Goal: Task Accomplishment & Management: Contribute content

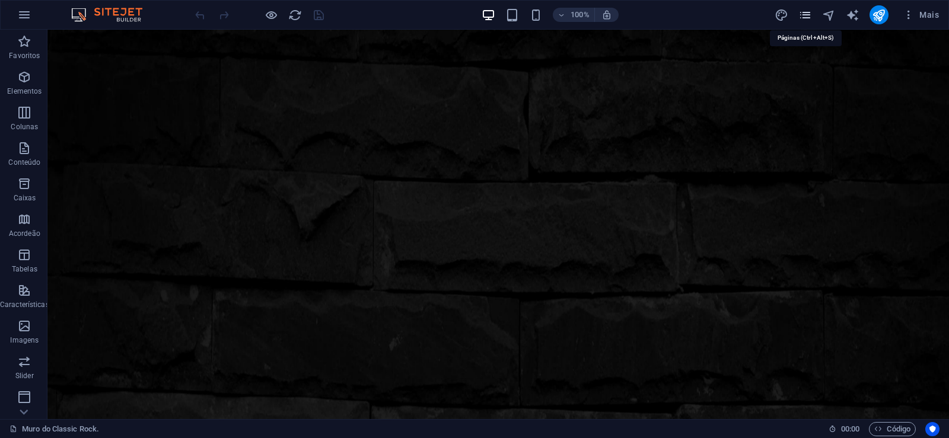
click at [802, 14] on icon "pages" at bounding box center [805, 15] width 14 height 14
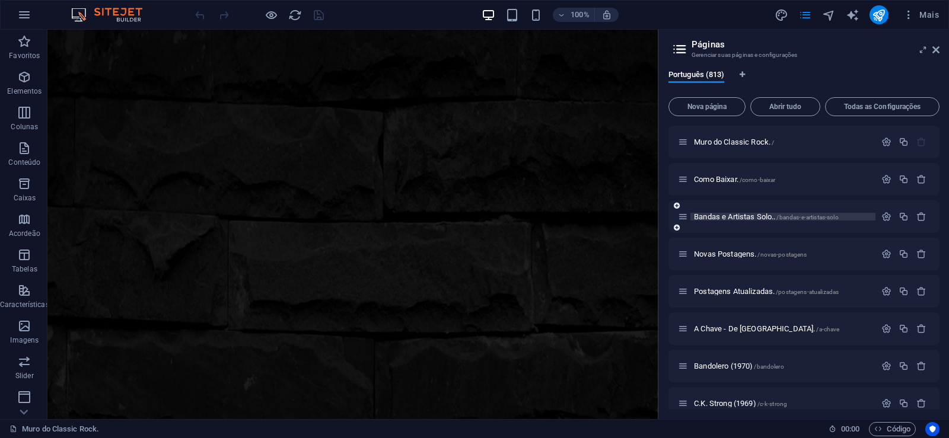
click at [729, 217] on span "Bandas e Artistas Solo.. /bandas-e-artistas-solo" at bounding box center [766, 216] width 145 height 9
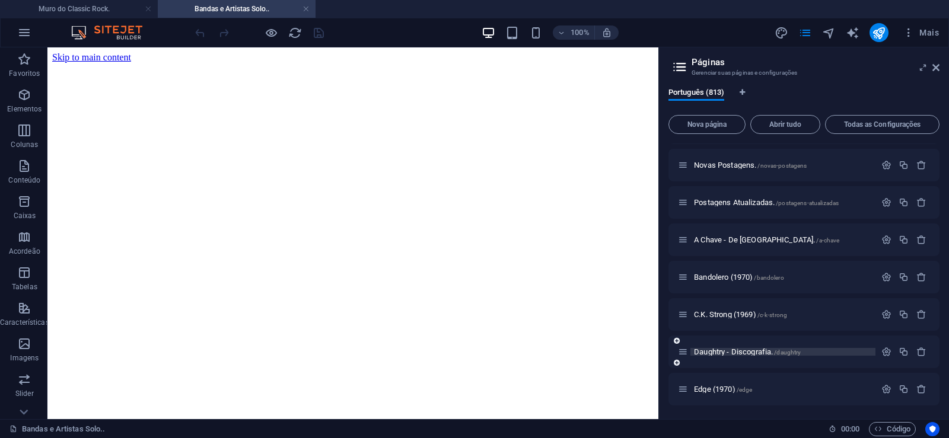
click at [706, 349] on span "Daughtry - Discografia. /daughtry" at bounding box center [747, 351] width 107 height 9
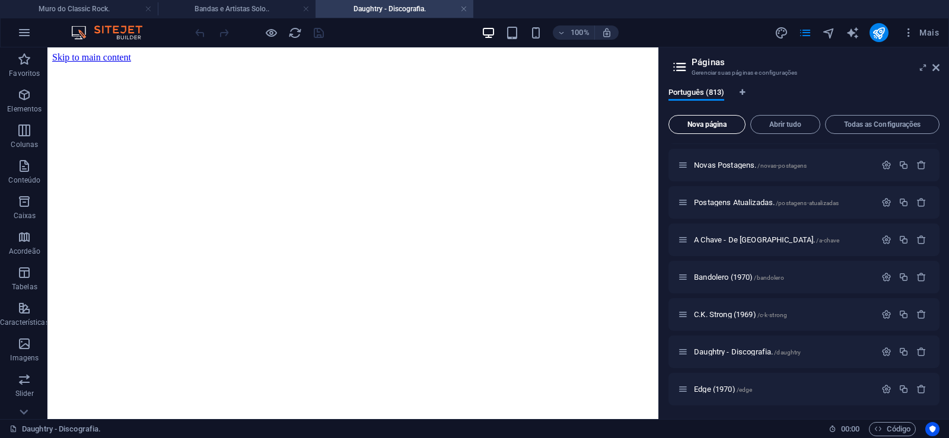
click at [695, 118] on button "Nova página" at bounding box center [706, 124] width 77 height 19
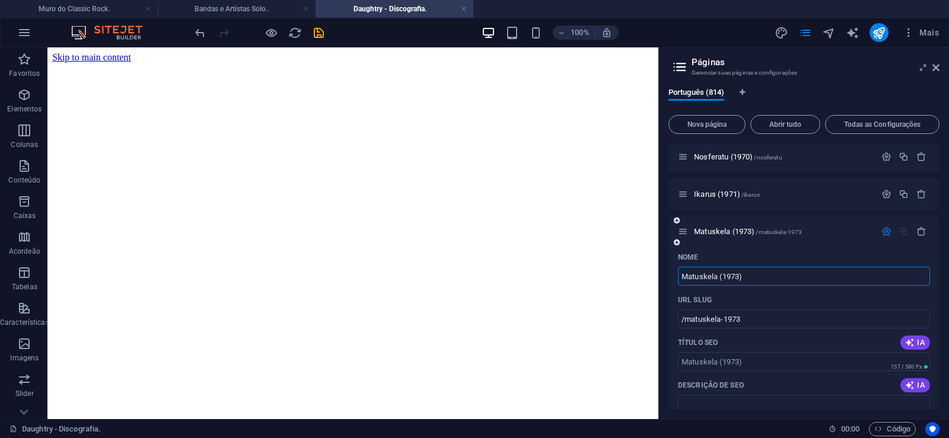
type input "Matuskela (1973)"
type input "/matuskela-1973"
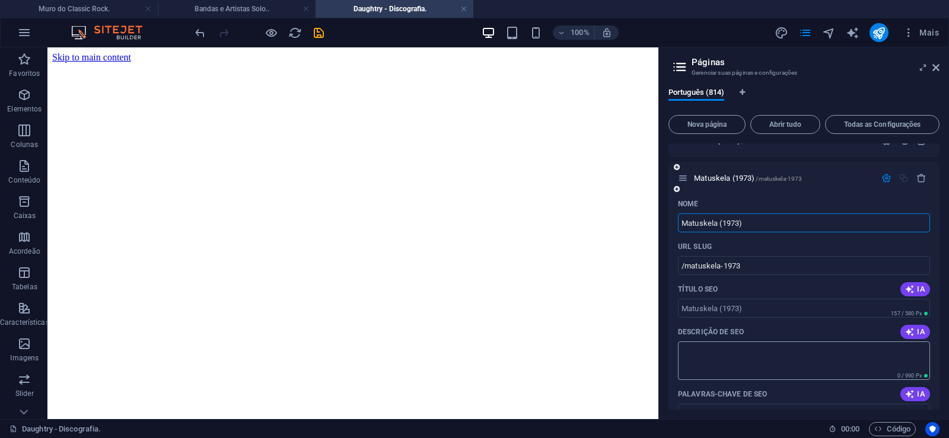
scroll to position [30405, 0]
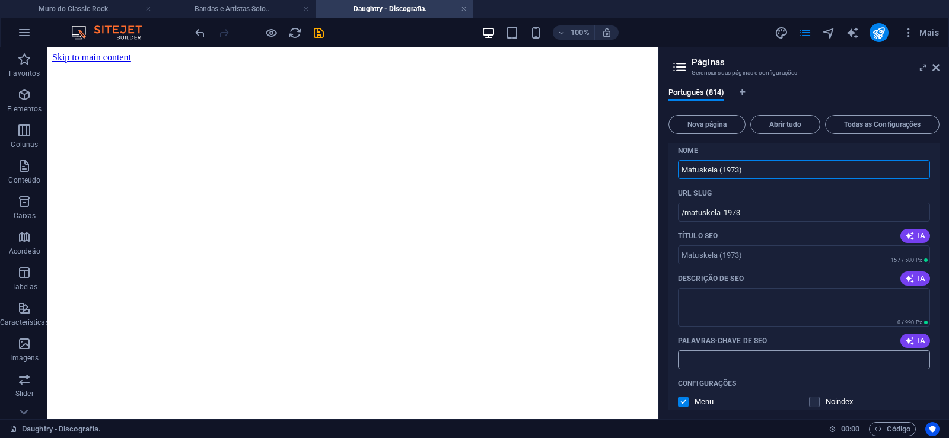
click at [723, 358] on input "Palavras-chave de SEO" at bounding box center [804, 359] width 252 height 19
paste input "Matuskela (1973) Download."
click at [702, 301] on textarea "Descrição de SEO" at bounding box center [804, 307] width 252 height 39
type input "Matuskela (1973) Download."
paste textarea "Grupo brasileiro composto por [PERSON_NAME] ([PERSON_NAME]), [PERSON_NAME], [PE…"
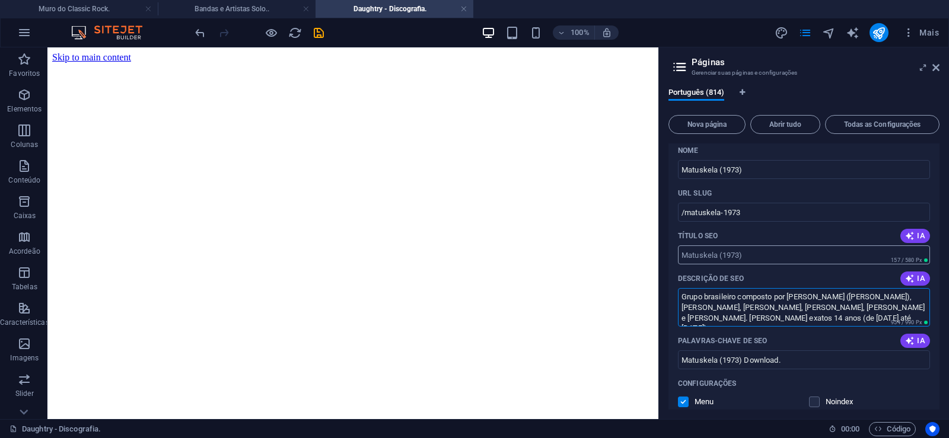
type textarea "Grupo brasileiro composto por [PERSON_NAME] ([PERSON_NAME]), [PERSON_NAME], [PE…"
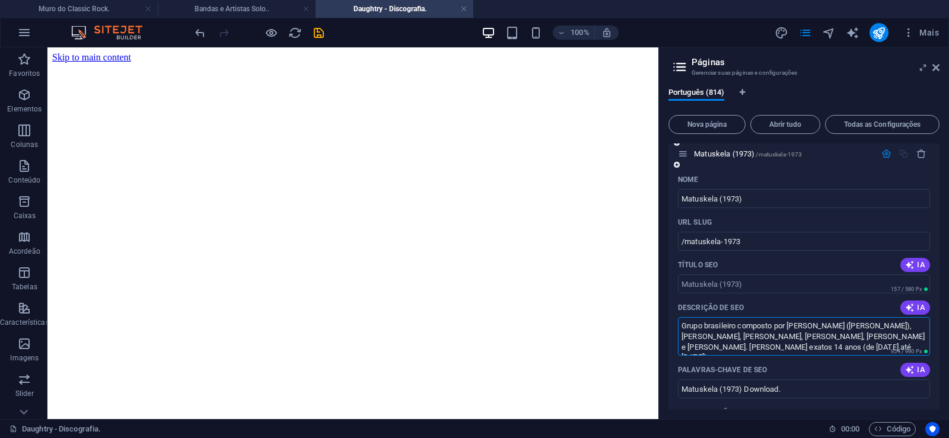
scroll to position [30352, 0]
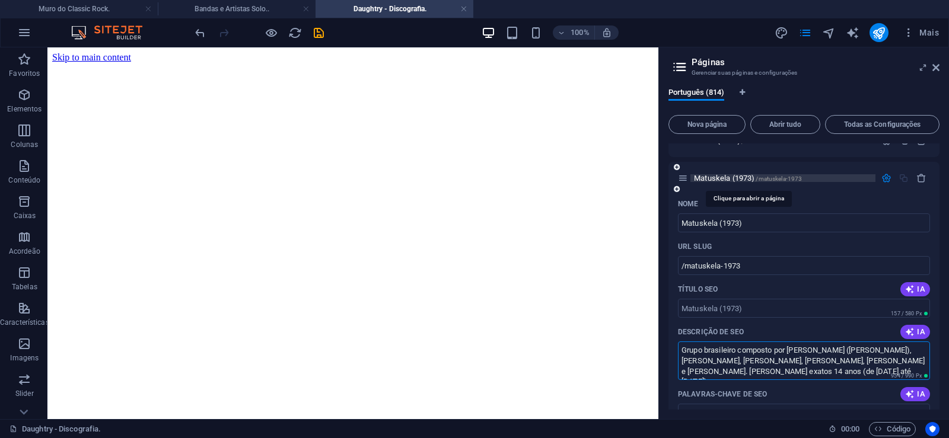
click at [712, 177] on span "Matuskela (1973) /matuskela-1973" at bounding box center [748, 178] width 108 height 9
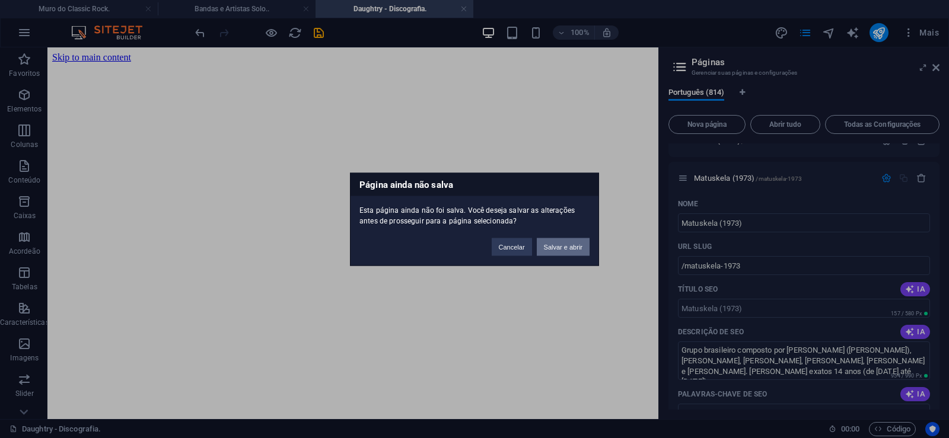
click at [568, 248] on button "Salvar e abrir" at bounding box center [563, 247] width 53 height 18
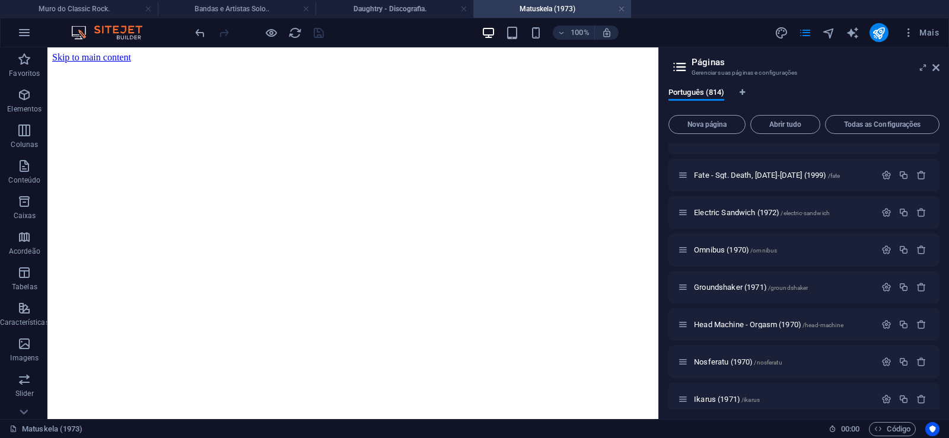
scroll to position [0, 0]
click at [934, 65] on icon at bounding box center [935, 67] width 7 height 9
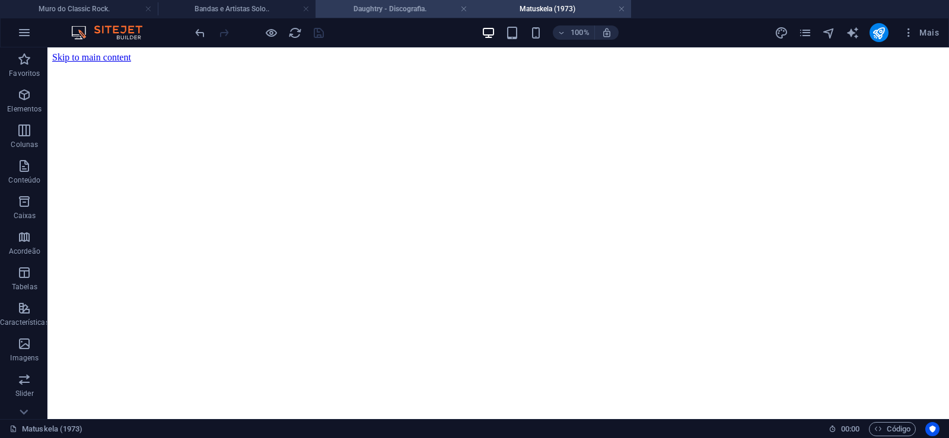
click at [379, 9] on h4 "Daughtry - Discografia." at bounding box center [394, 8] width 158 height 13
click figure
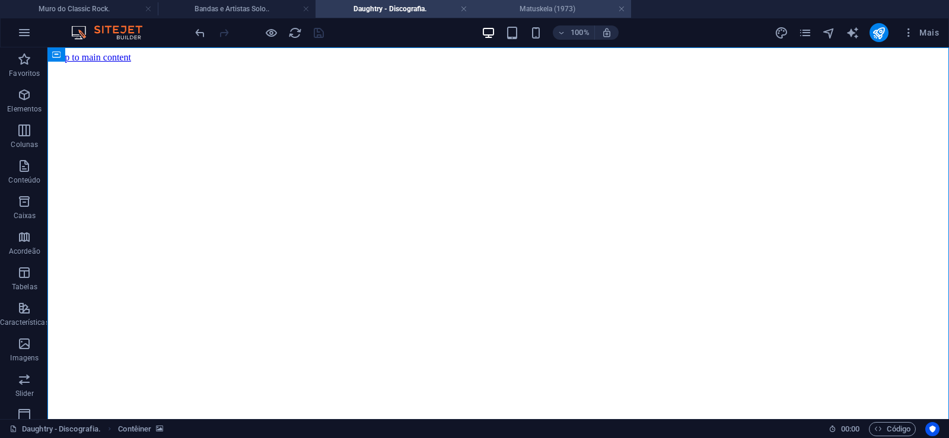
click at [548, 5] on h4 "Matuskela (1973)" at bounding box center [552, 8] width 158 height 13
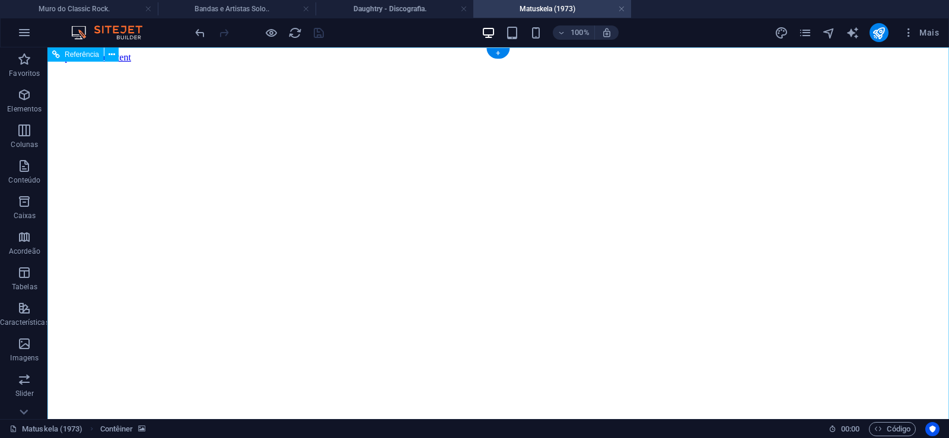
click at [84, 63] on figure at bounding box center [498, 63] width 892 height 0
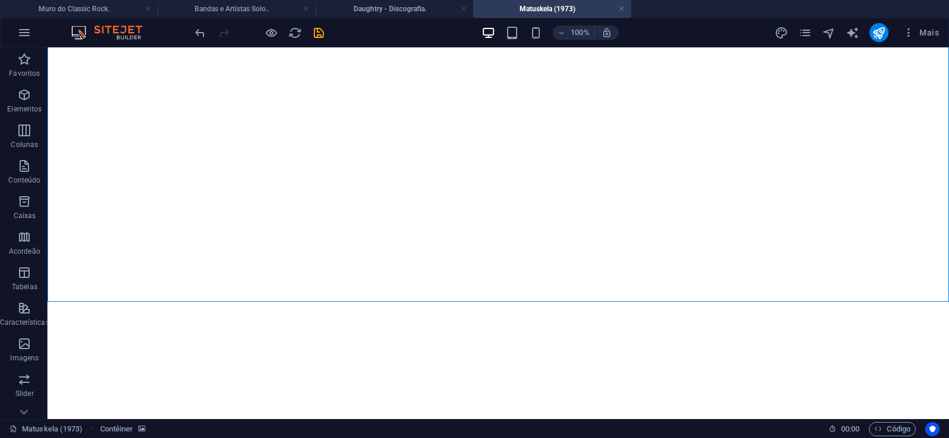
scroll to position [8244, 0]
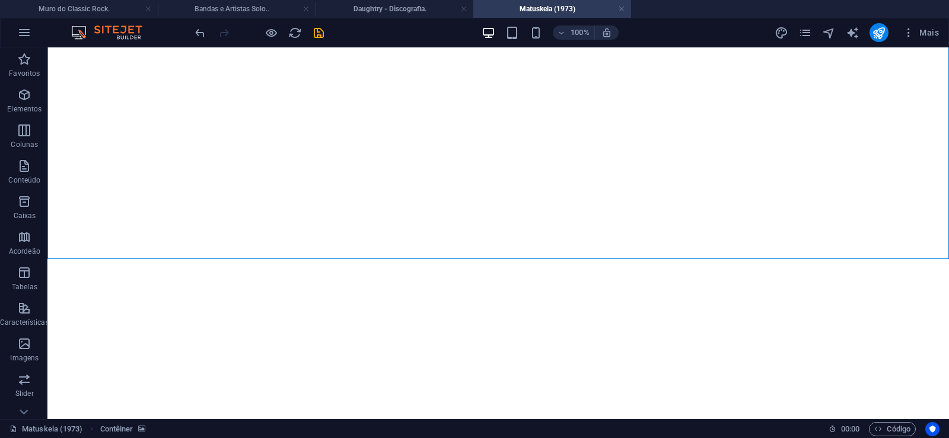
drag, startPoint x: 897, startPoint y: 206, endPoint x: 911, endPoint y: 419, distance: 213.9
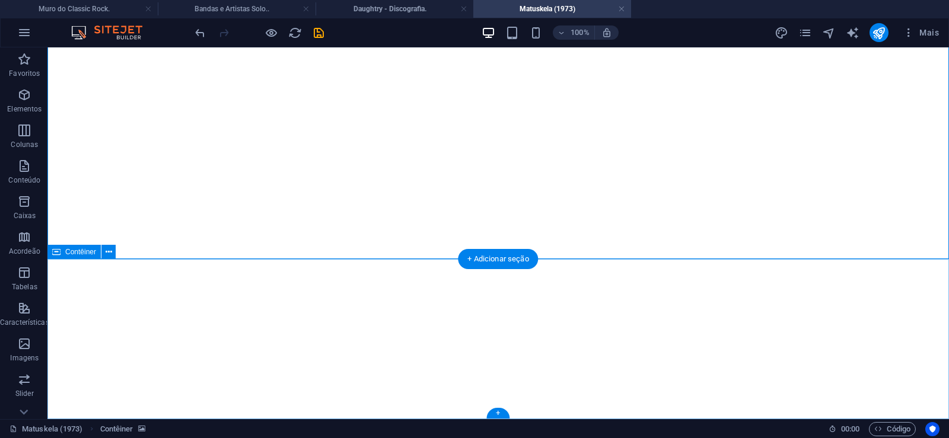
click div "Solte o conteúdo aqui ou Adicionar elementos Colar área de transferência"
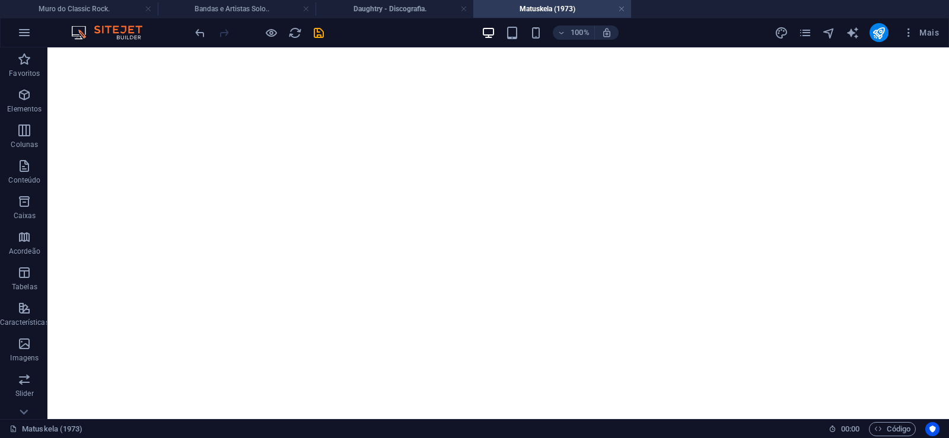
scroll to position [0, 0]
drag, startPoint x: 898, startPoint y: 359, endPoint x: 899, endPoint y: 39, distance: 320.2
click figure
click div "Daughtry - Discografia."
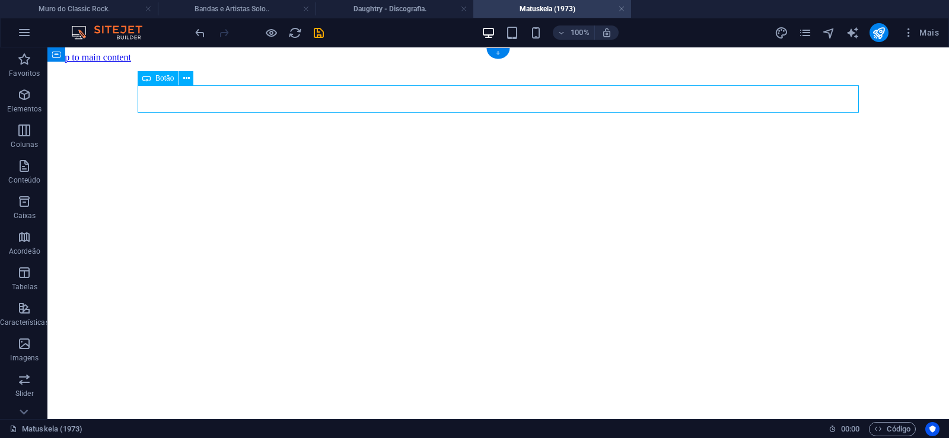
click div "Daughtry - Discografia."
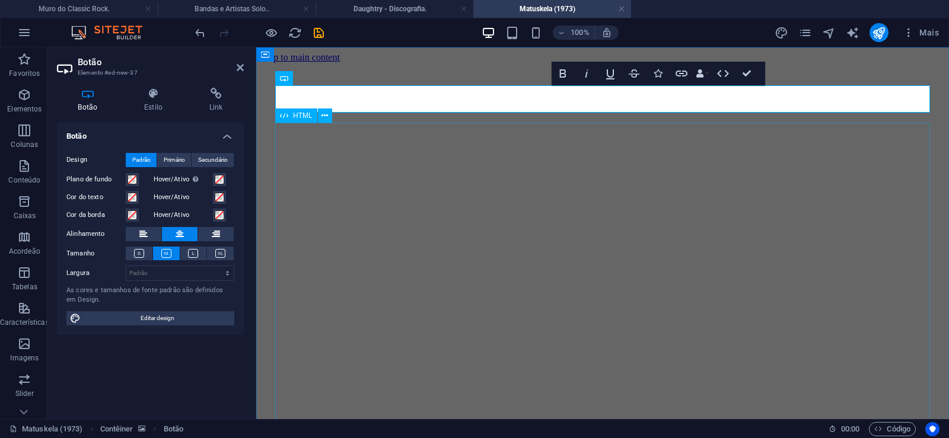
scroll to position [0, 9]
click div "Daughtry é uma banda norte-americana de rock liderada pelo ex-participante do p…"
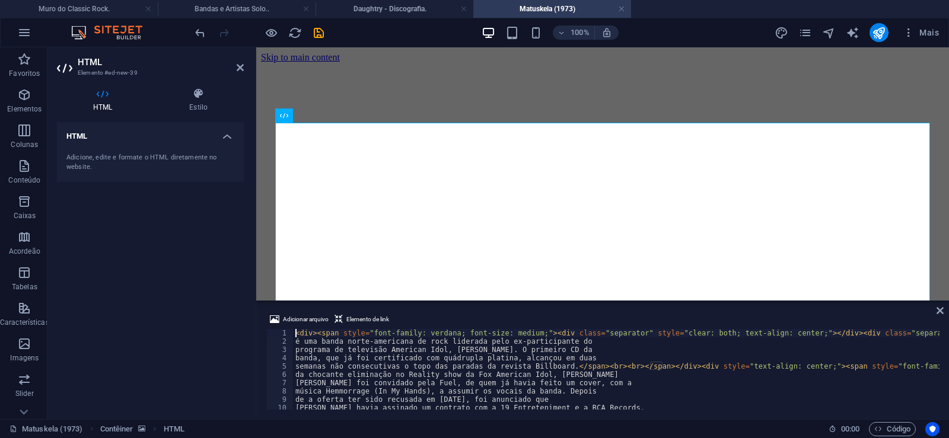
type textarea "semanas não consecutivas o topo das paradas da revista Billboard.</span><br><br…"
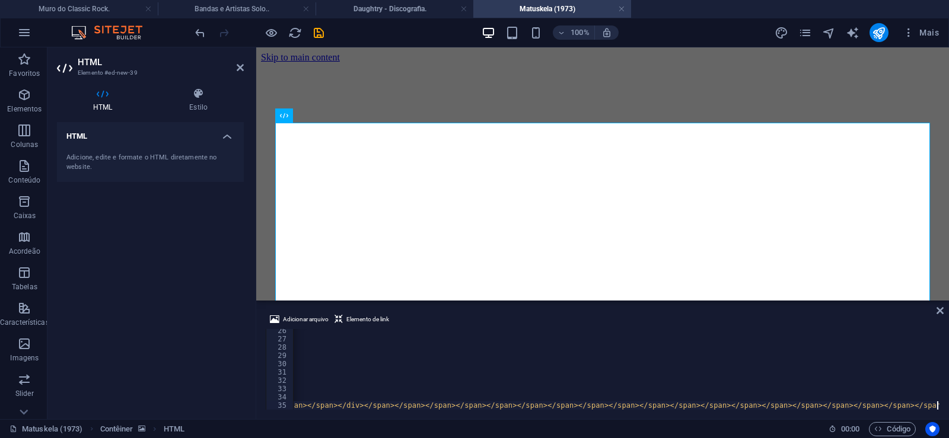
scroll to position [0, 29279]
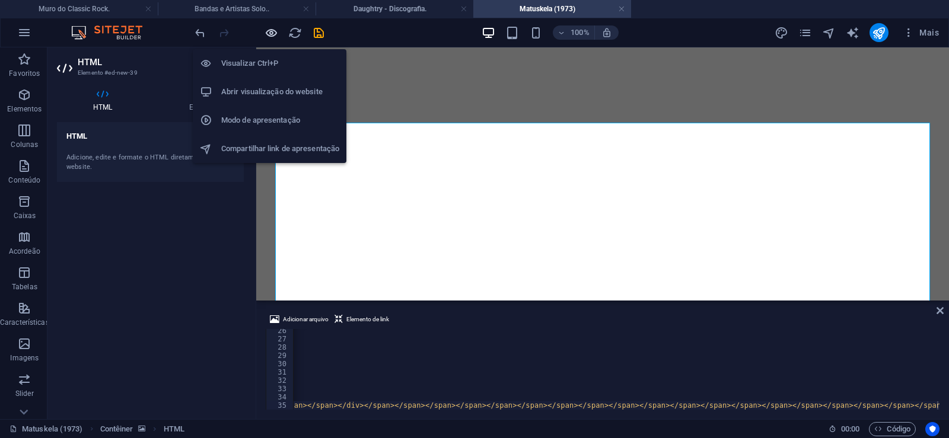
click at [270, 35] on icon "button" at bounding box center [271, 33] width 14 height 14
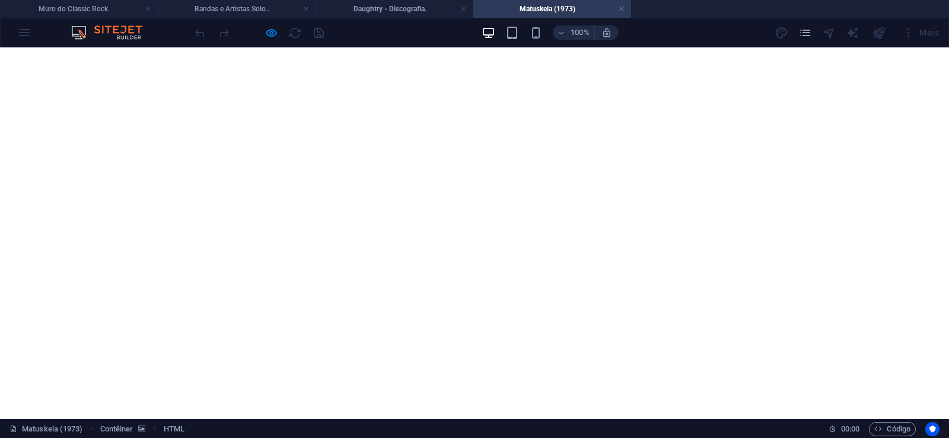
scroll to position [302, 0]
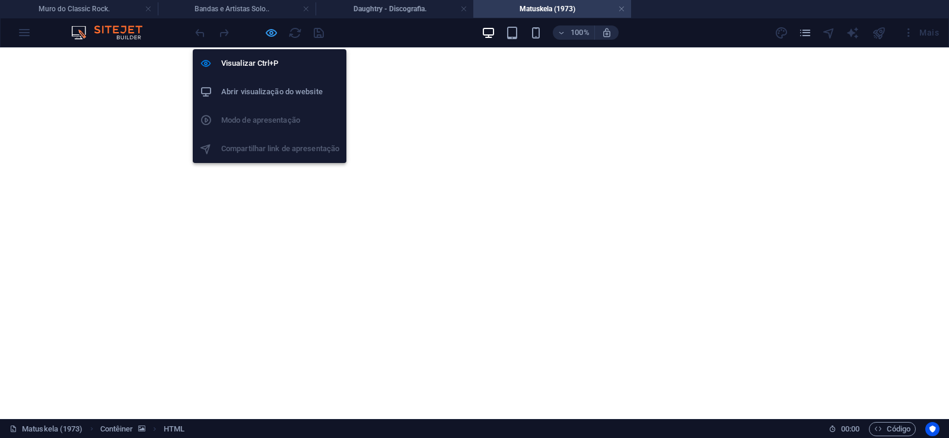
click at [275, 33] on icon "button" at bounding box center [271, 33] width 14 height 14
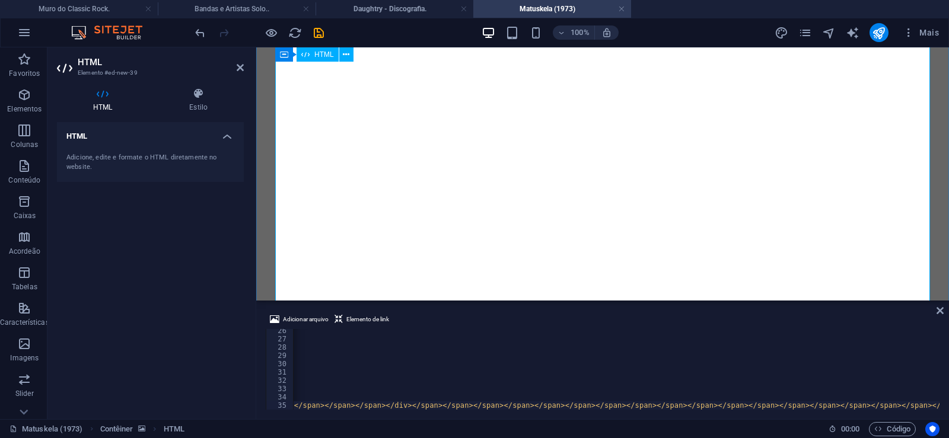
scroll to position [210, 0]
type textarea "(3:23)<br />09. Trapo Humano (3:44)<br />10. Raízes (3:03)<br />11. Cavalgada"
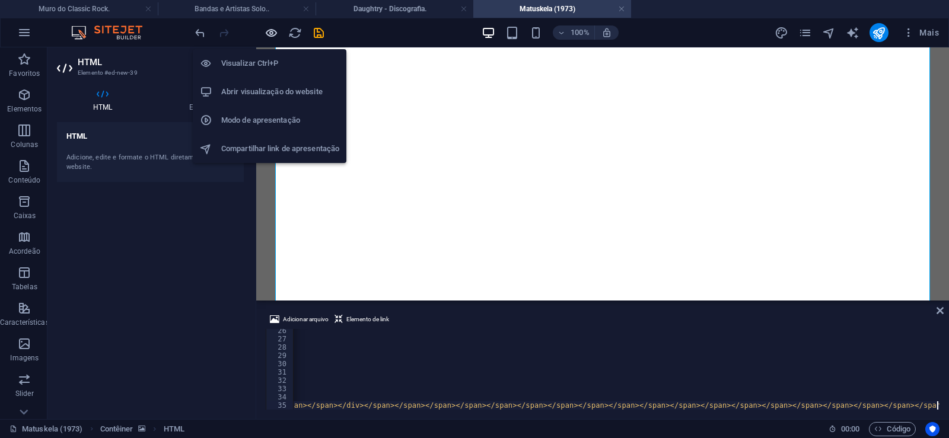
click at [269, 31] on icon "button" at bounding box center [271, 33] width 14 height 14
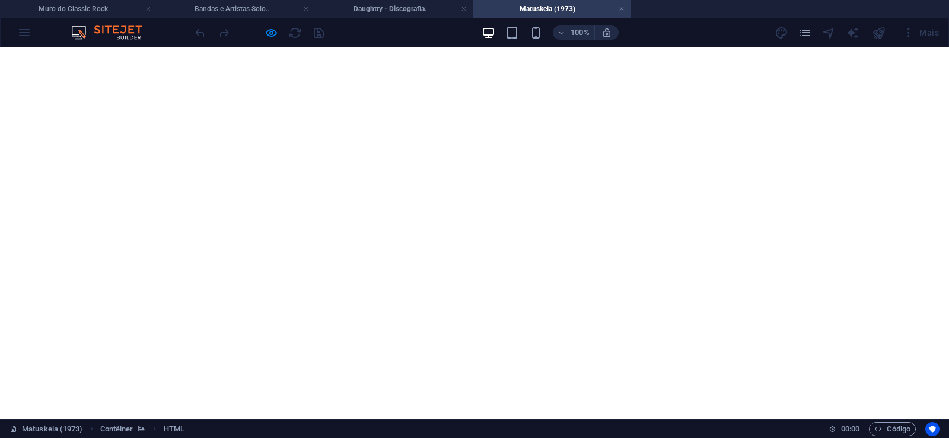
scroll to position [943, 0]
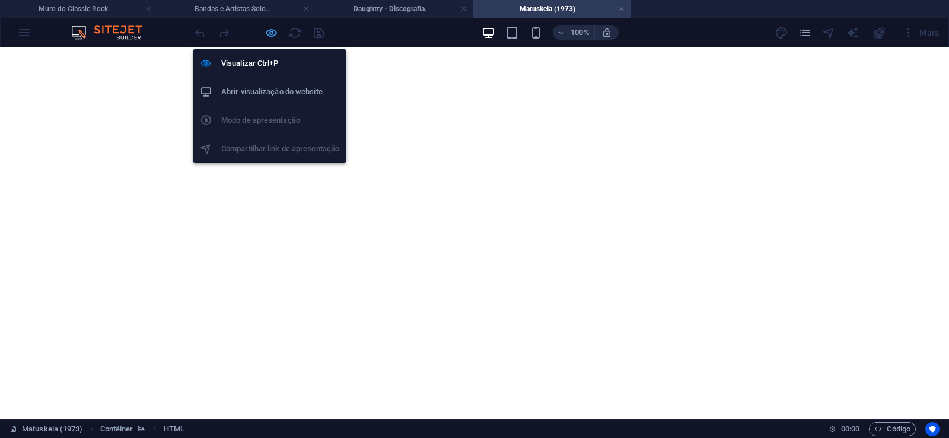
drag, startPoint x: 273, startPoint y: 34, endPoint x: 181, endPoint y: 177, distance: 169.9
click at [273, 34] on icon "button" at bounding box center [271, 33] width 14 height 14
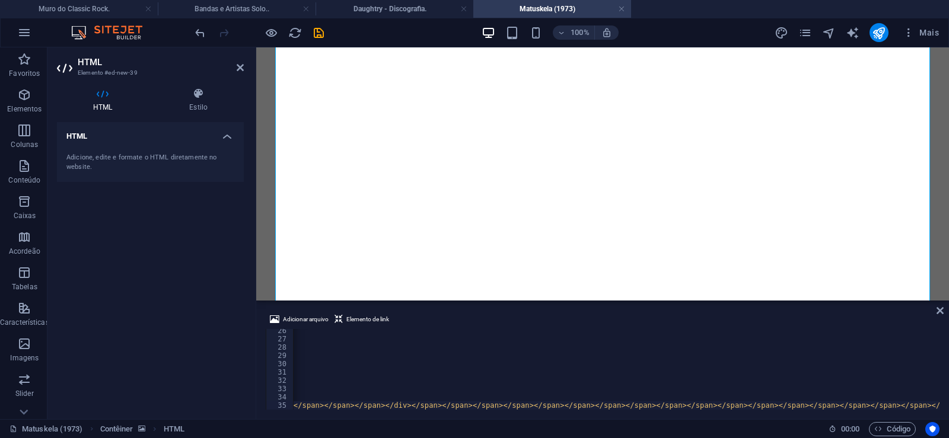
scroll to position [210, 0]
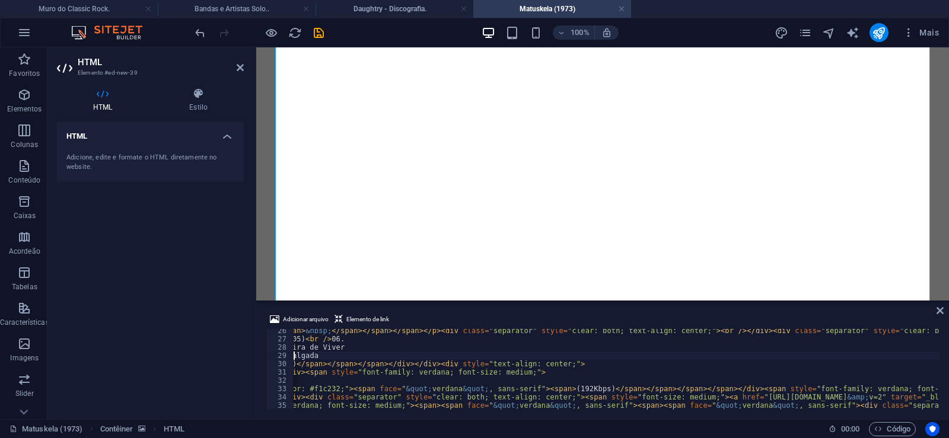
type textarea "(3:23)<br />09. Trapo Humano (3:44)<br />10. Raízes (3:03)<br />11. Cavalgada"
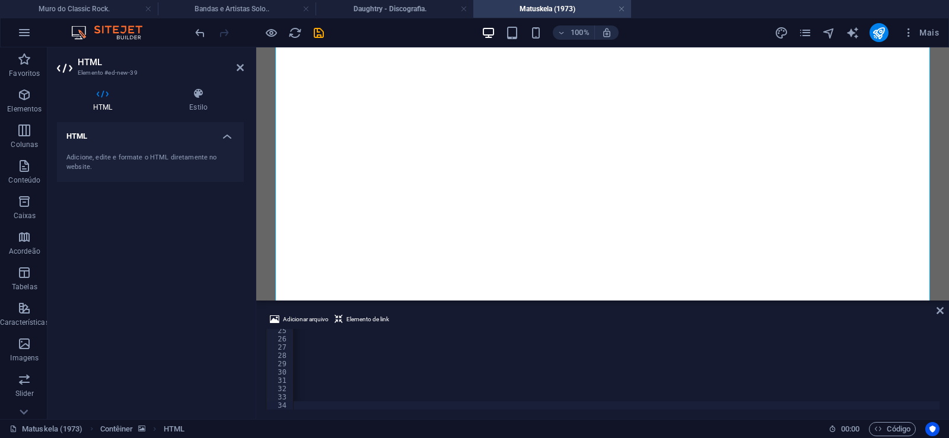
scroll to position [0, 39410]
type textarea "(3:23)<br />09. Trapo Humano (3:44)<br />10. Raízes (3:03)<br />11. Cavalgada"
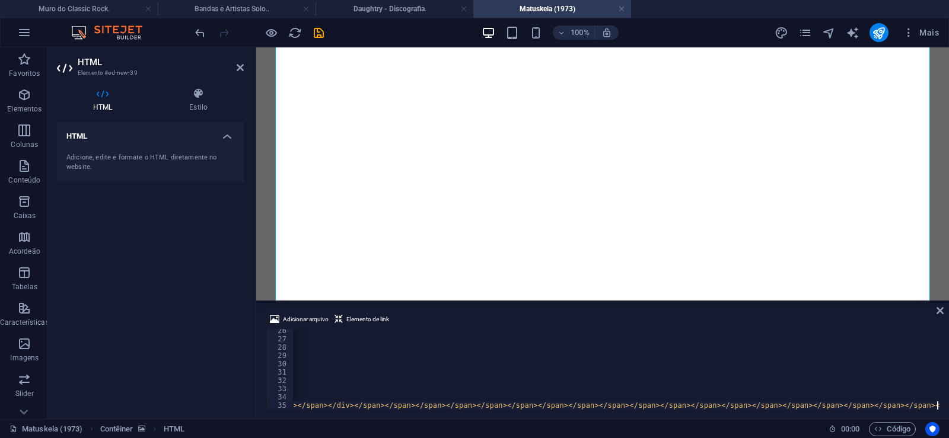
scroll to position [0, 34155]
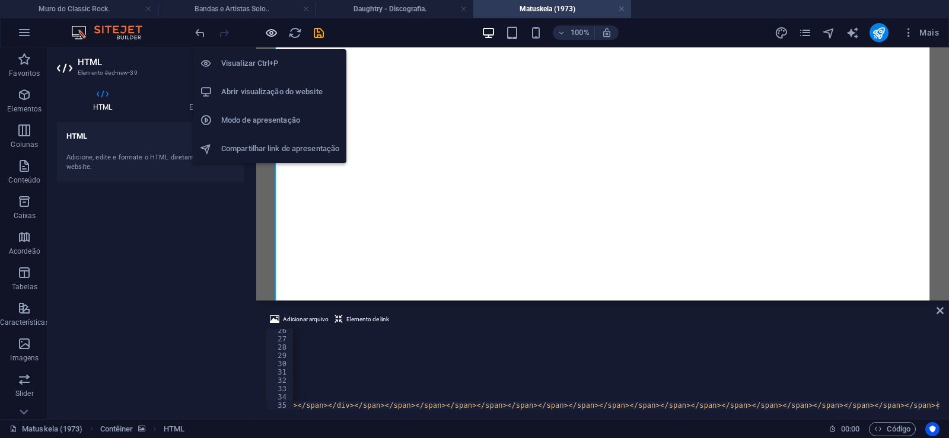
drag, startPoint x: 269, startPoint y: 30, endPoint x: 296, endPoint y: 125, distance: 98.6
click at [269, 30] on icon "button" at bounding box center [271, 33] width 14 height 14
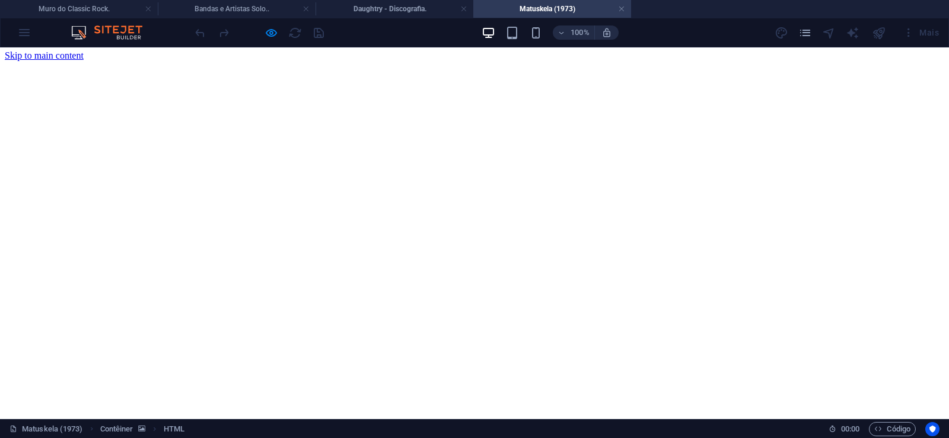
scroll to position [0, 0]
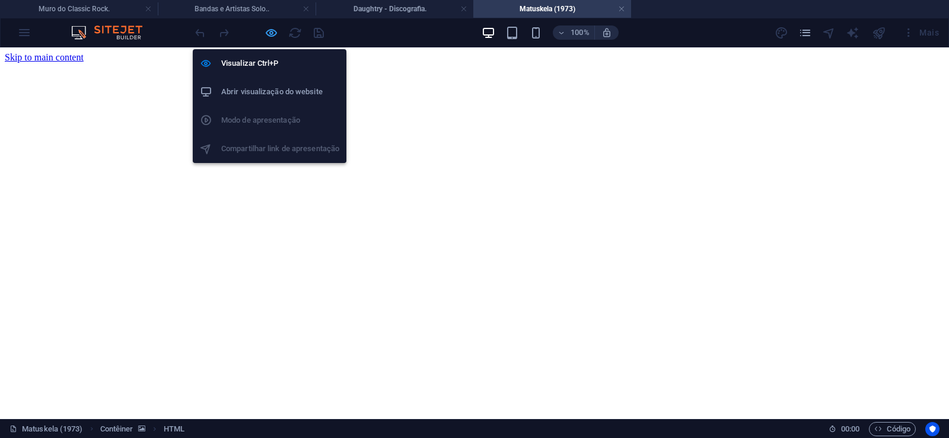
click at [271, 30] on icon "button" at bounding box center [271, 33] width 14 height 14
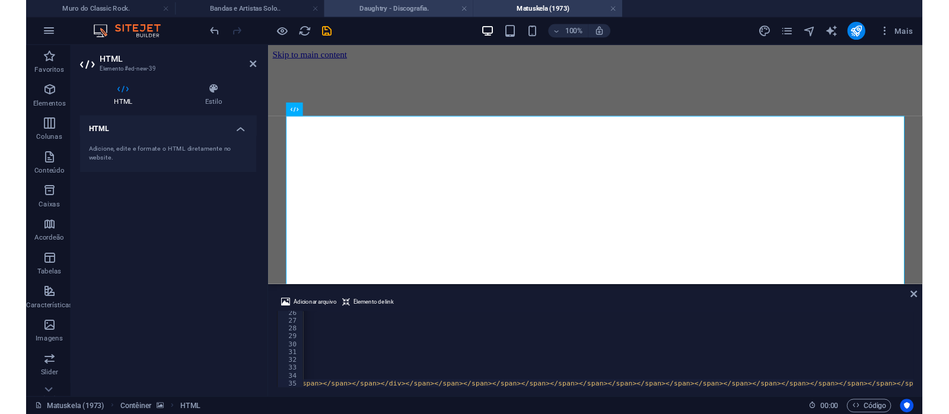
scroll to position [0, 34107]
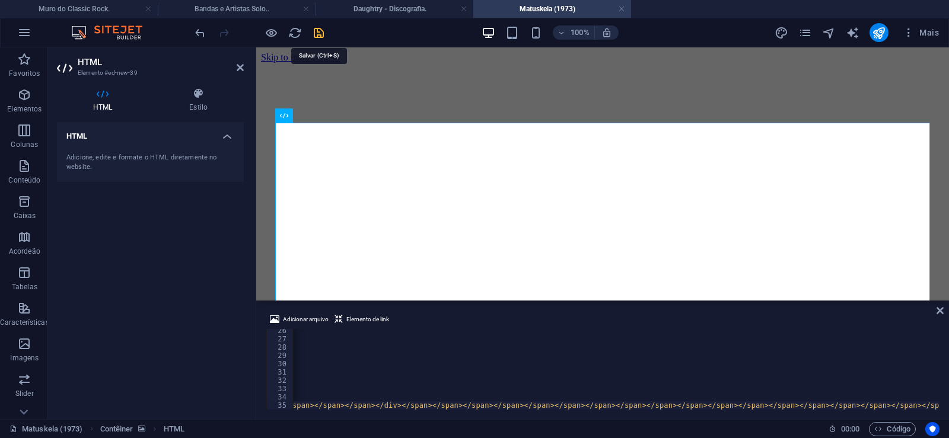
click at [318, 32] on icon "save" at bounding box center [319, 33] width 14 height 14
click at [623, 11] on link at bounding box center [621, 9] width 7 height 11
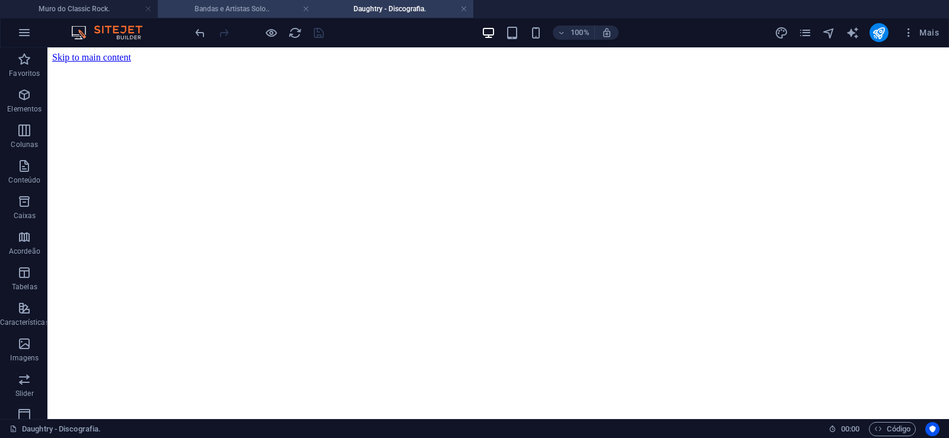
click at [276, 10] on h4 "Bandas e Artistas Solo.." at bounding box center [237, 8] width 158 height 13
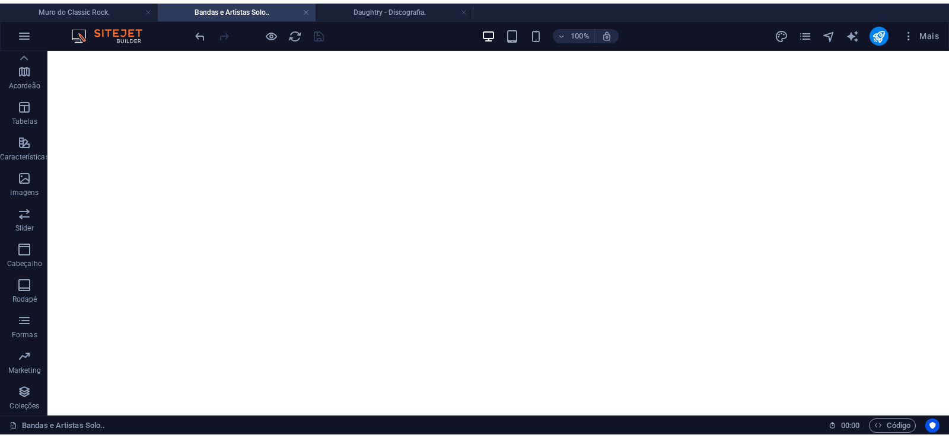
scroll to position [162, 0]
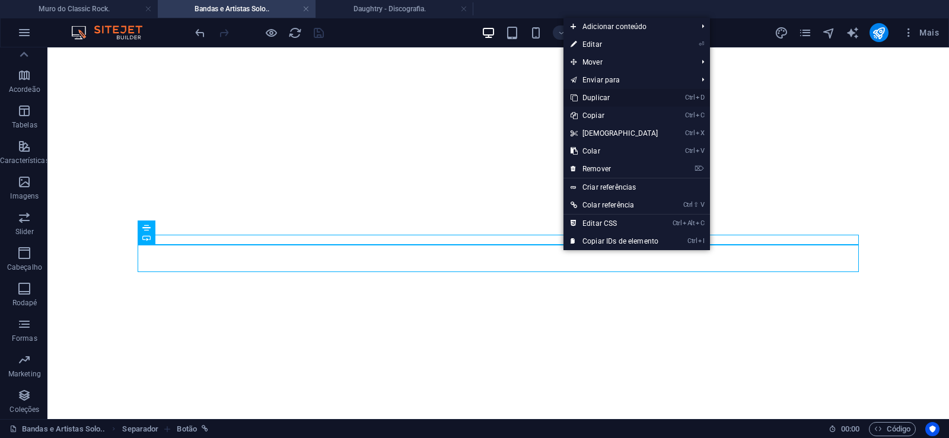
click at [594, 99] on link "Ctrl D Duplicar" at bounding box center [614, 98] width 102 height 18
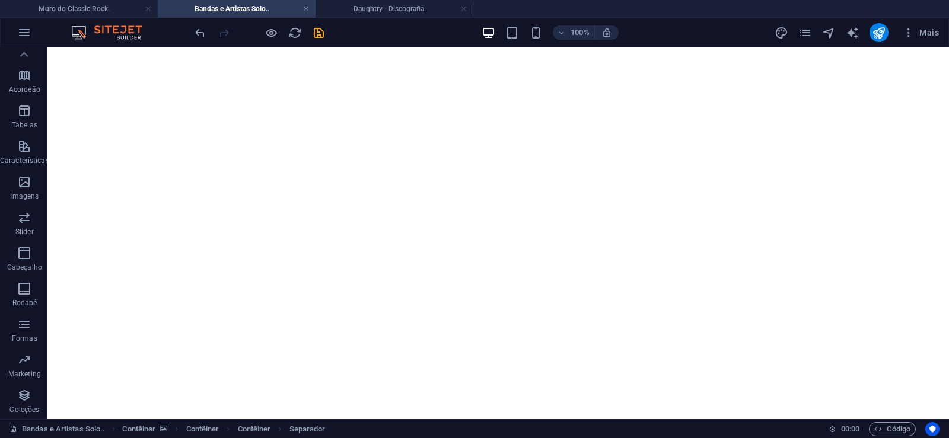
drag, startPoint x: 555, startPoint y: 247, endPoint x: 553, endPoint y: 269, distance: 22.1
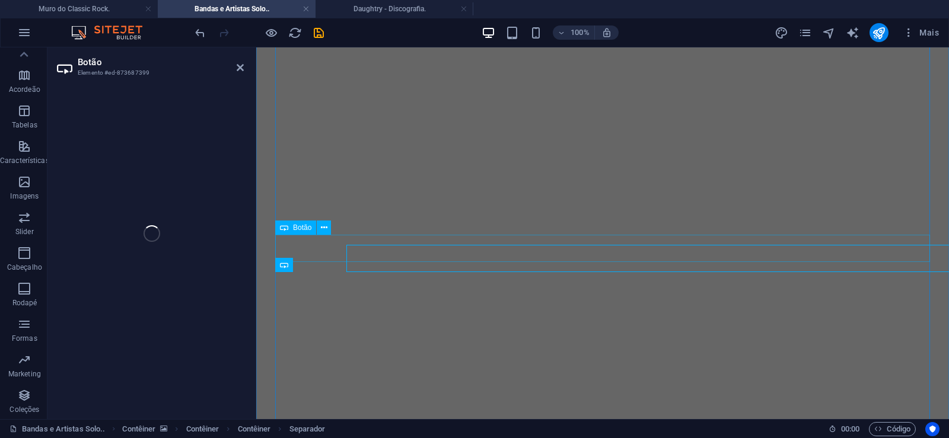
select select "px"
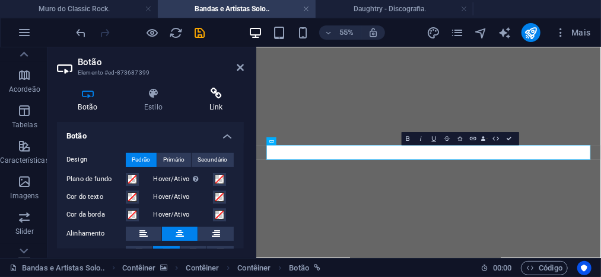
scroll to position [0, 8]
click at [219, 100] on h4 "Link" at bounding box center [216, 100] width 56 height 25
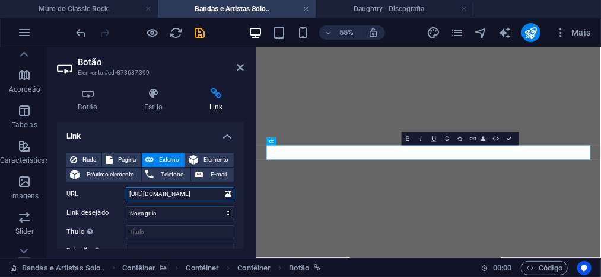
drag, startPoint x: 183, startPoint y: 194, endPoint x: 213, endPoint y: 197, distance: 31.0
click at [213, 197] on input "[URL][DOMAIN_NAME]" at bounding box center [180, 194] width 109 height 14
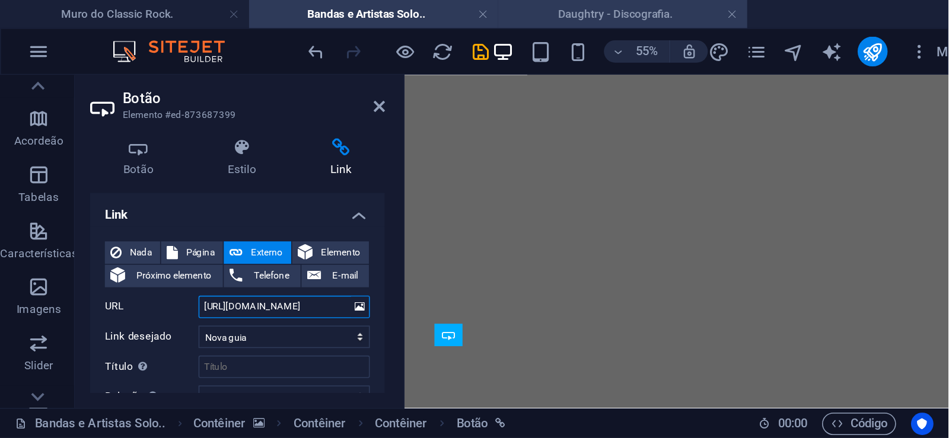
scroll to position [17244, 0]
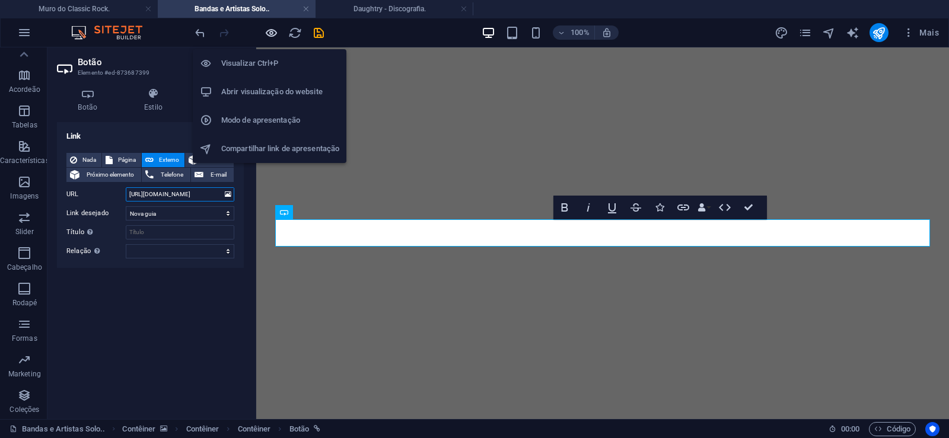
type input "[URL][DOMAIN_NAME]"
click at [268, 34] on icon "button" at bounding box center [271, 33] width 14 height 14
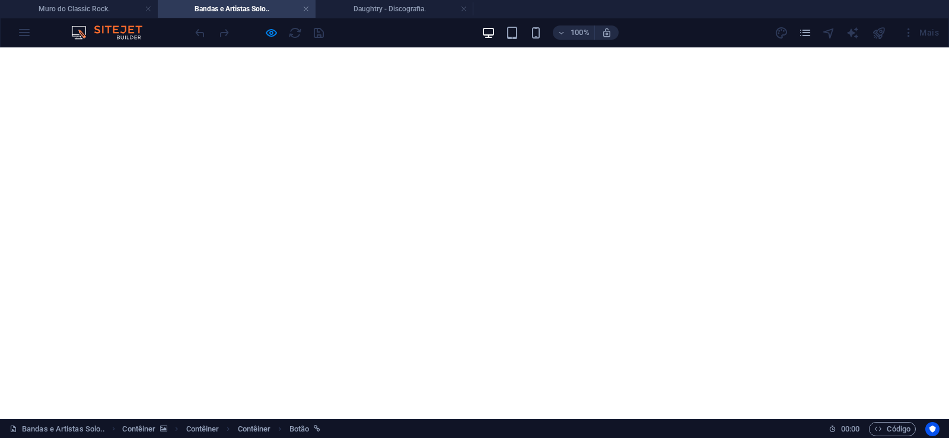
click at [802, 36] on icon "pages" at bounding box center [805, 33] width 14 height 14
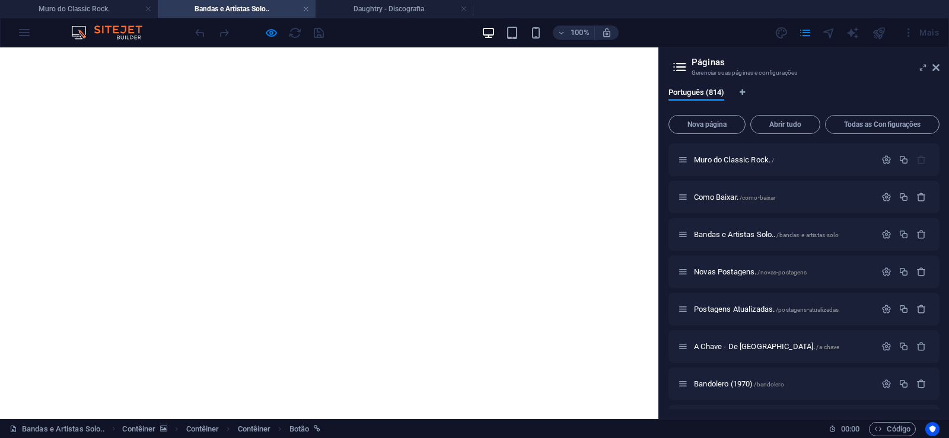
drag, startPoint x: 936, startPoint y: 150, endPoint x: 948, endPoint y: 400, distance: 249.9
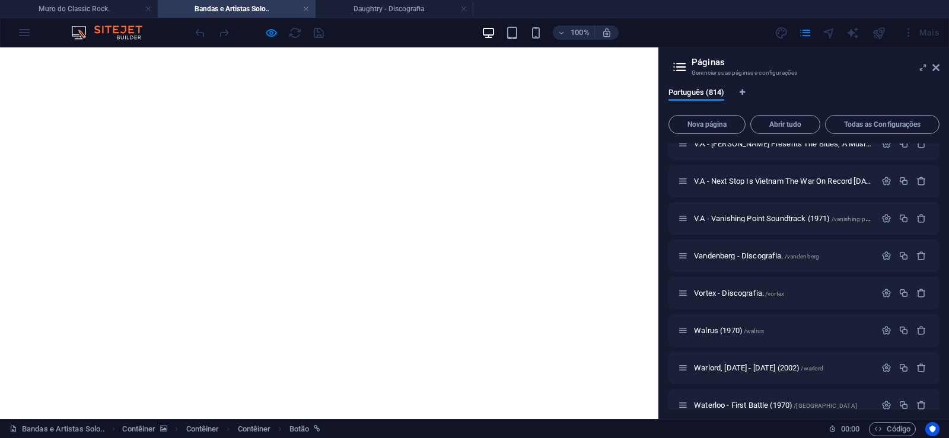
scroll to position [30141, 0]
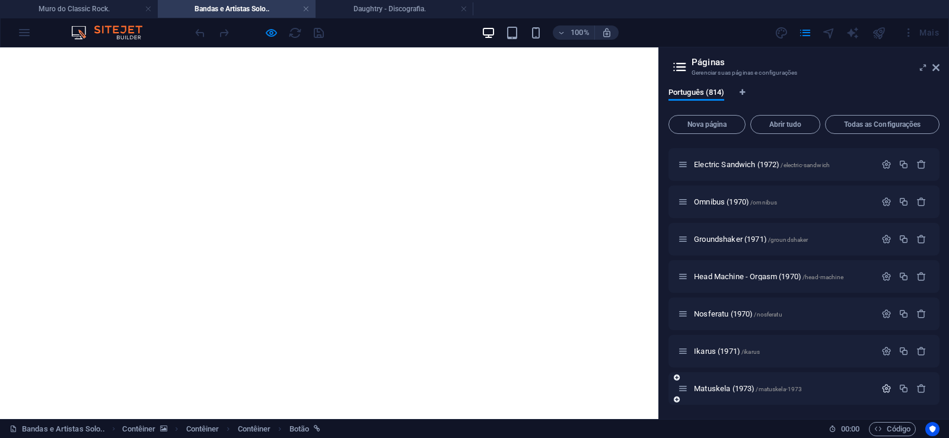
click at [886, 387] on icon "button" at bounding box center [886, 389] width 10 height 10
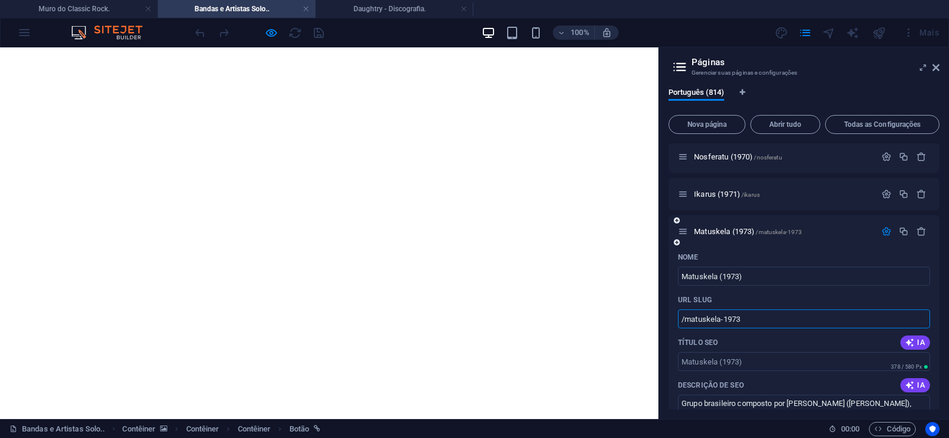
drag, startPoint x: 720, startPoint y: 321, endPoint x: 764, endPoint y: 324, distance: 44.0
click at [764, 324] on input "/matuskela-1973" at bounding box center [804, 319] width 252 height 19
type input "/matuskela"
click at [933, 69] on icon at bounding box center [935, 67] width 7 height 9
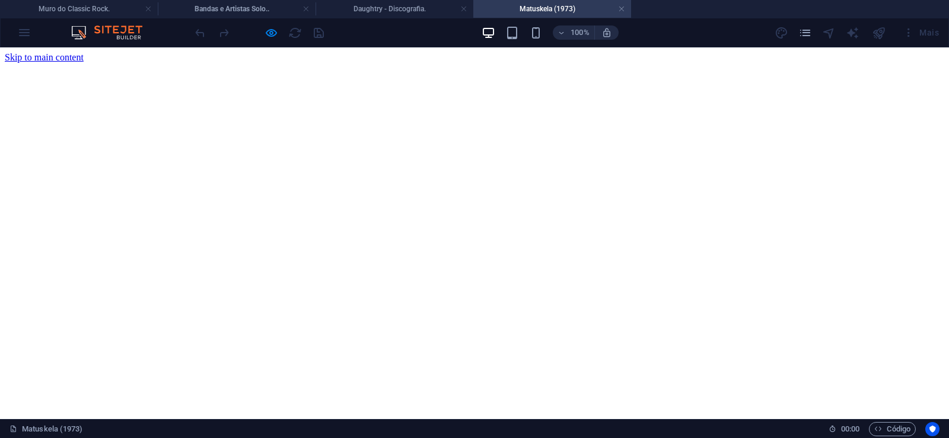
scroll to position [0, 0]
drag, startPoint x: 624, startPoint y: 7, endPoint x: 253, endPoint y: 37, distance: 373.0
click at [624, 7] on link at bounding box center [621, 9] width 7 height 11
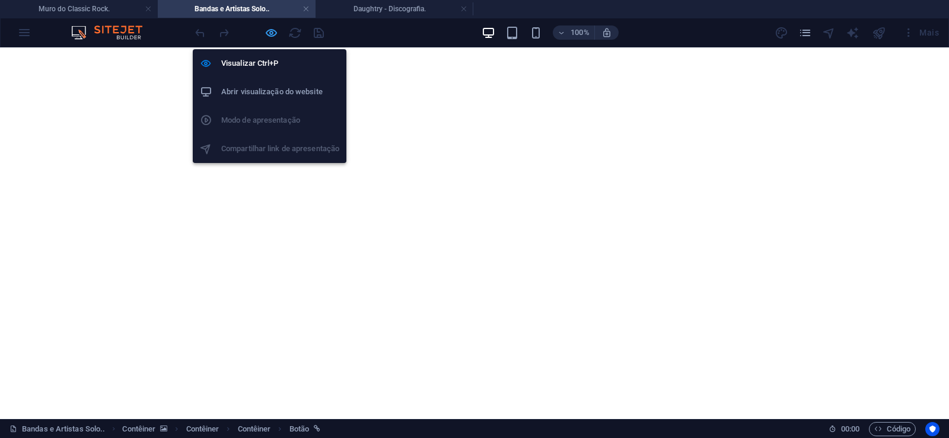
click at [270, 33] on icon "button" at bounding box center [271, 33] width 14 height 14
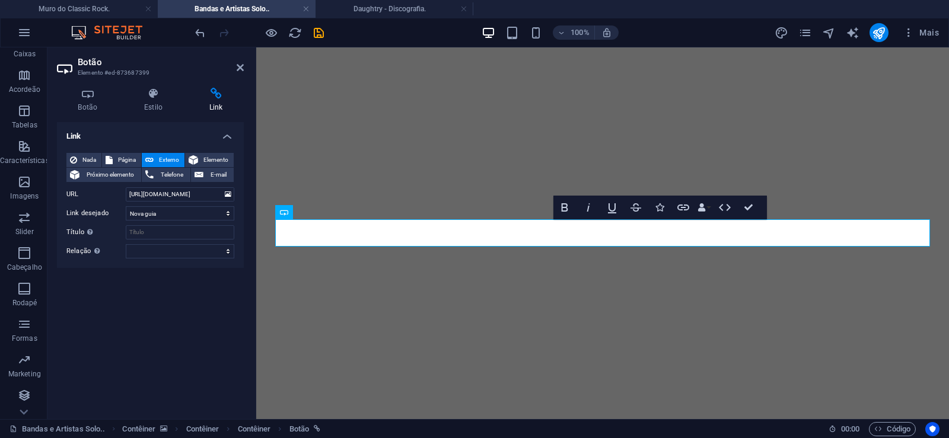
click at [241, 61] on h2 "Botão" at bounding box center [161, 62] width 166 height 11
drag, startPoint x: 241, startPoint y: 66, endPoint x: 238, endPoint y: 58, distance: 8.1
click at [241, 66] on icon at bounding box center [240, 67] width 7 height 9
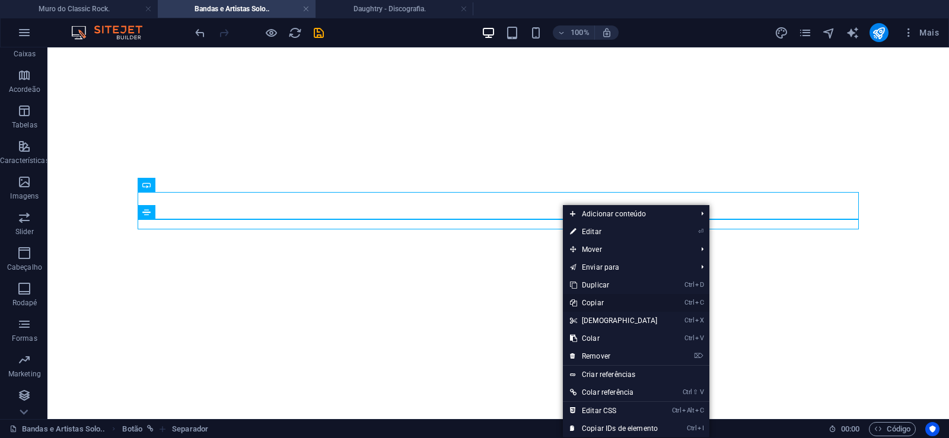
click at [594, 299] on link "Ctrl C Copiar" at bounding box center [614, 303] width 102 height 18
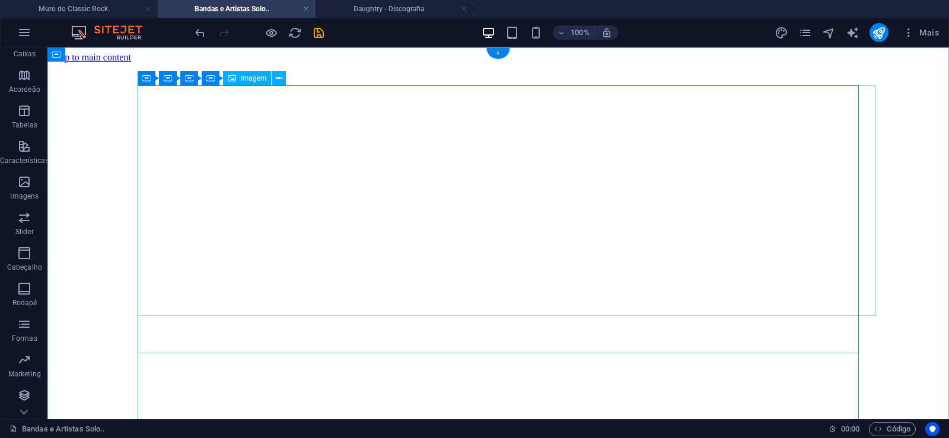
scroll to position [181, 0]
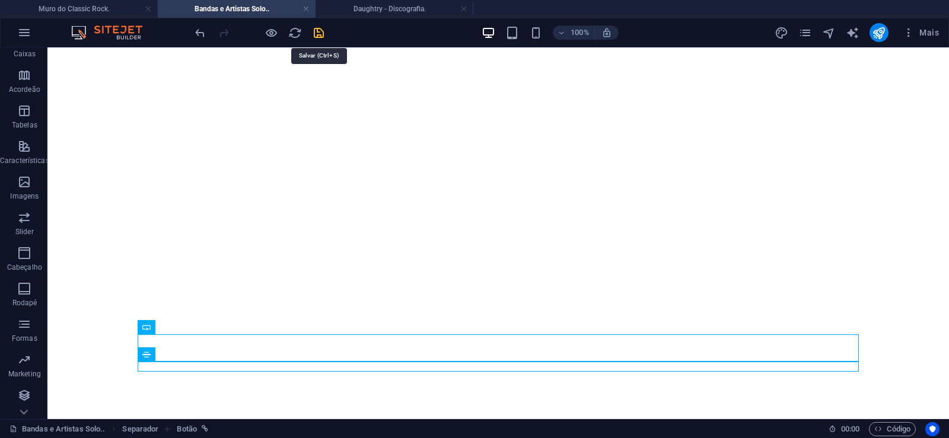
click at [321, 33] on icon "save" at bounding box center [319, 33] width 14 height 14
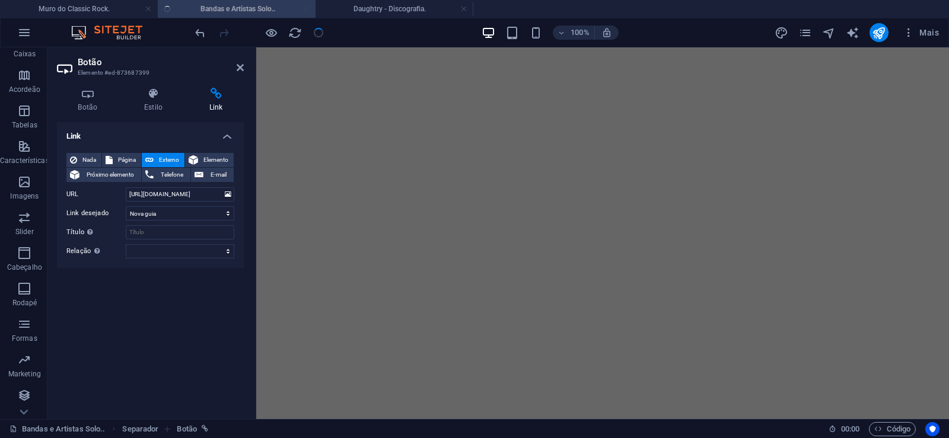
scroll to position [17281, 0]
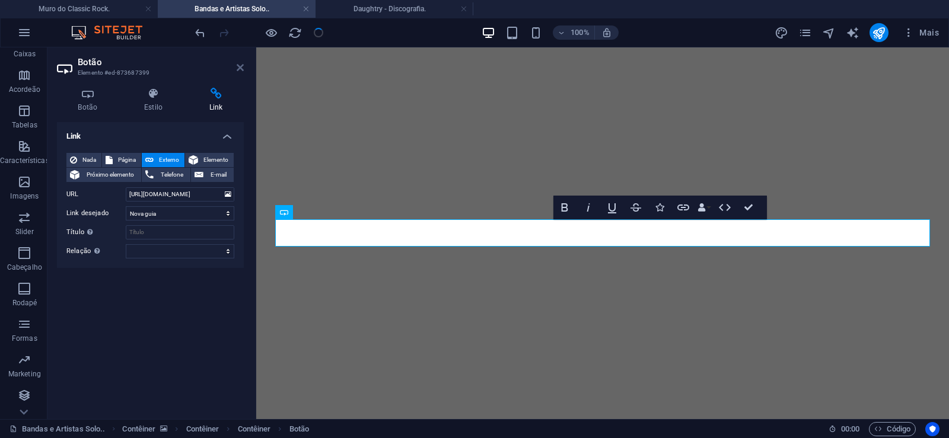
click at [241, 70] on icon at bounding box center [240, 67] width 7 height 9
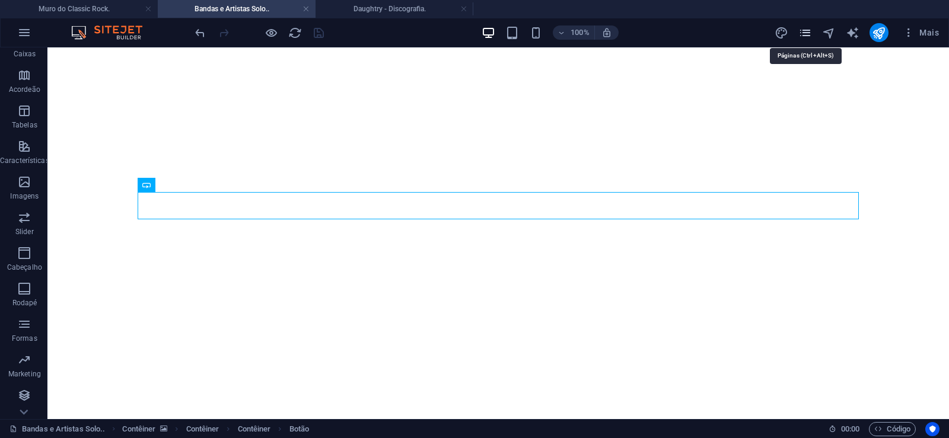
click at [801, 37] on icon "pages" at bounding box center [805, 33] width 14 height 14
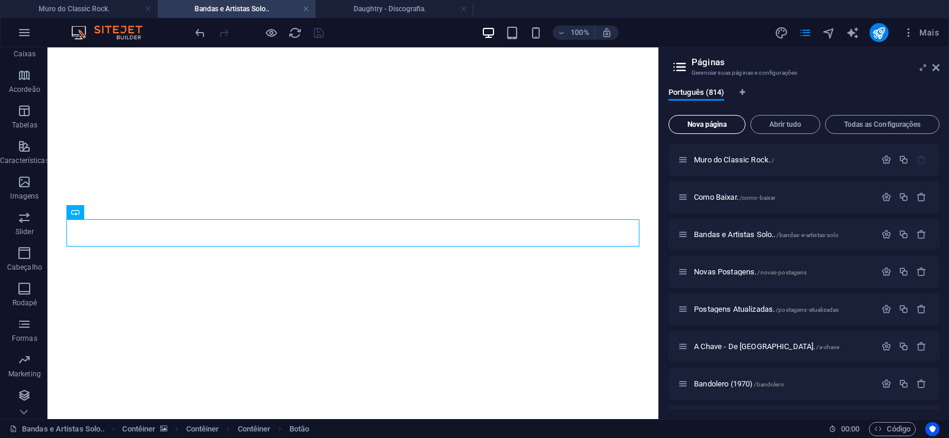
click at [700, 123] on span "Nova página" at bounding box center [707, 124] width 66 height 7
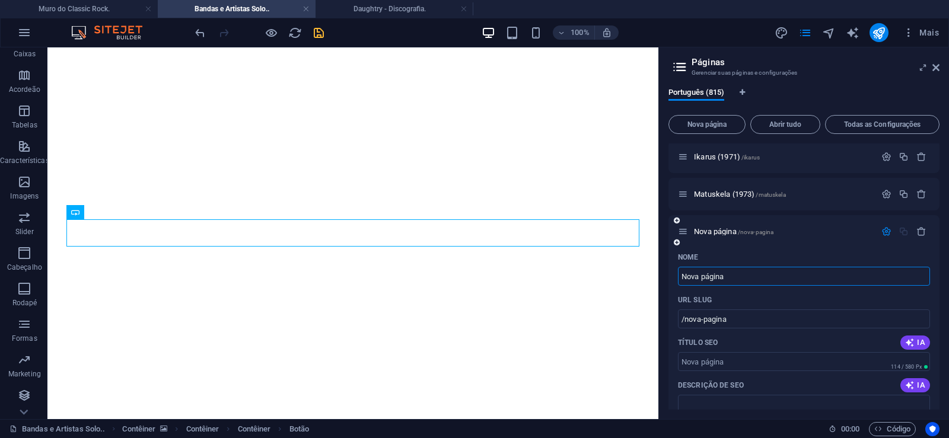
paste input "Jamul (1970)"
type input "Jamul (1970)"
type input "/jamul-1970"
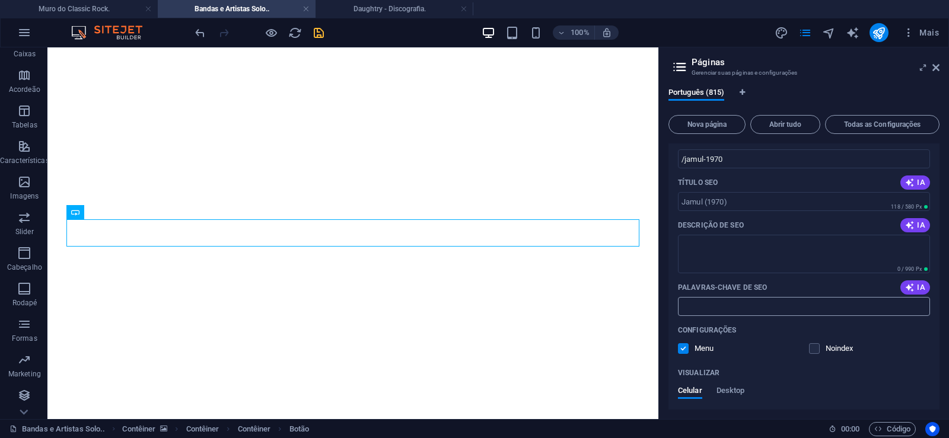
click at [729, 307] on input "Palavras-chave de SEO" at bounding box center [804, 306] width 252 height 19
paste input "Jamul (1970) Download."
type input "Jamul (1970) Download."
click at [717, 273] on textarea "Descrição de SEO" at bounding box center [804, 254] width 252 height 39
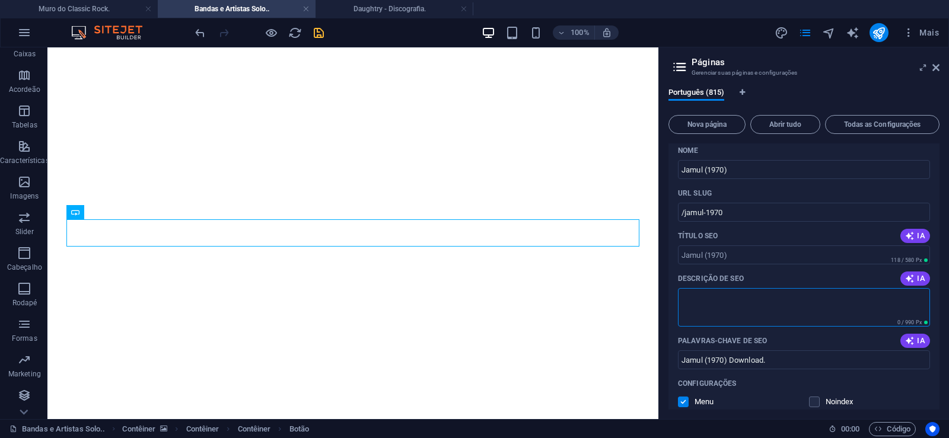
paste textarea "Jamul foi uma banda de rock norte-americana formada na cidade de [GEOGRAPHIC_DA…"
click at [703, 213] on input "/jamul-1970" at bounding box center [804, 212] width 252 height 19
type textarea "Jamul foi uma banda de rock norte-americana formada na cidade de [GEOGRAPHIC_DA…"
drag, startPoint x: 704, startPoint y: 216, endPoint x: 685, endPoint y: 222, distance: 19.9
click at [685, 222] on input "/jamul-1970" at bounding box center [804, 212] width 252 height 19
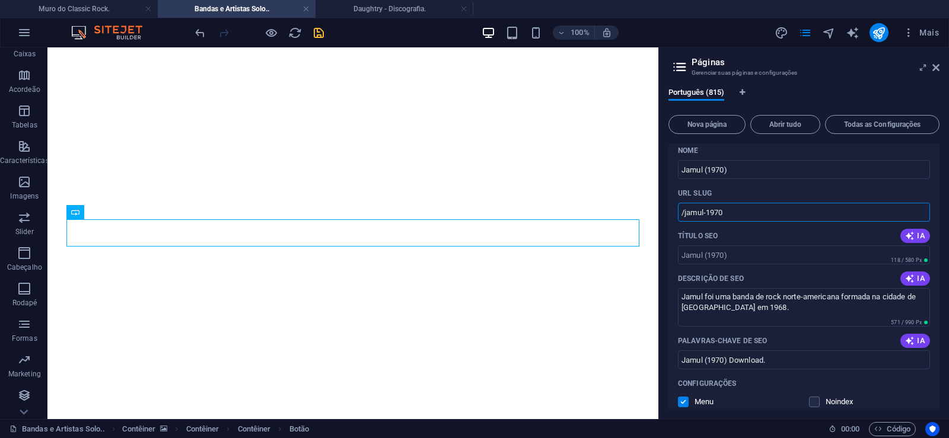
click at [718, 213] on input "/jamul-1970" at bounding box center [804, 212] width 252 height 19
drag, startPoint x: 703, startPoint y: 213, endPoint x: 735, endPoint y: 214, distance: 31.4
click at [735, 214] on input "/jamul-1970" at bounding box center [804, 212] width 252 height 19
type input "/jamul"
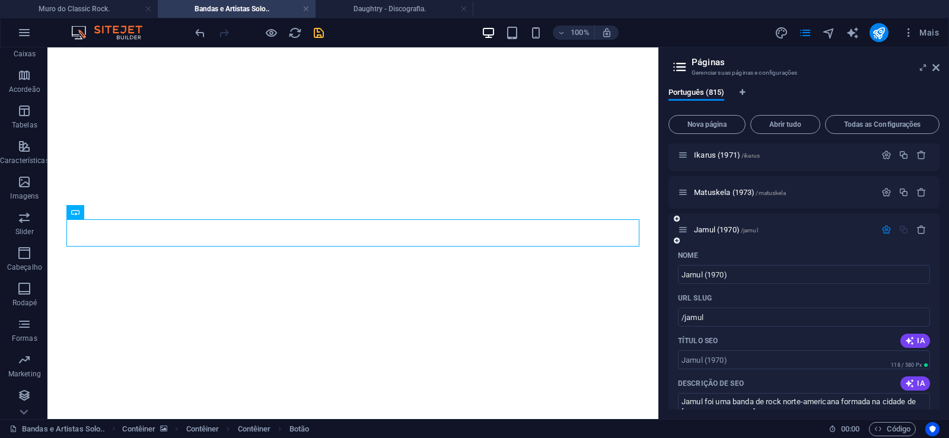
scroll to position [30336, 0]
click at [717, 229] on span "Jamul (1970) /jamul" at bounding box center [726, 231] width 64 height 9
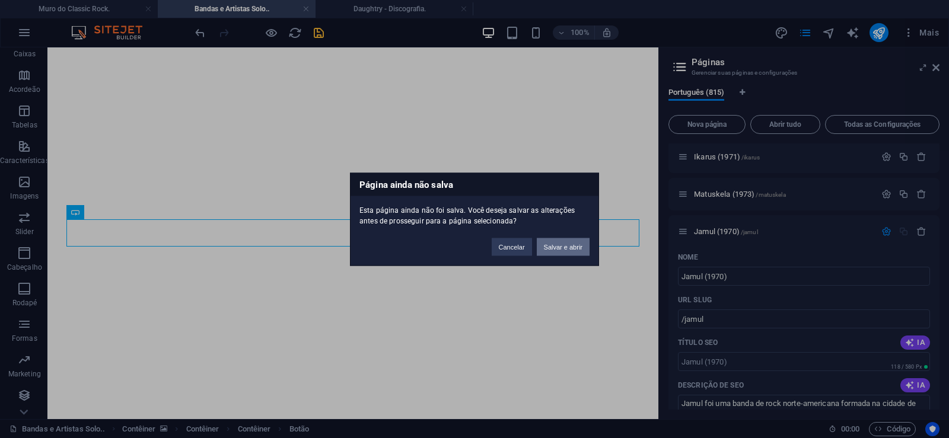
click at [559, 248] on button "Salvar e abrir" at bounding box center [563, 247] width 53 height 18
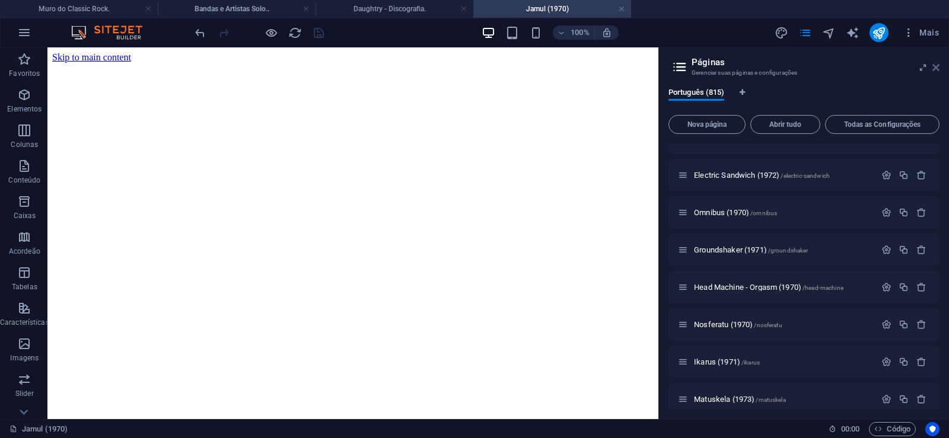
scroll to position [0, 0]
click at [935, 71] on icon at bounding box center [935, 67] width 7 height 9
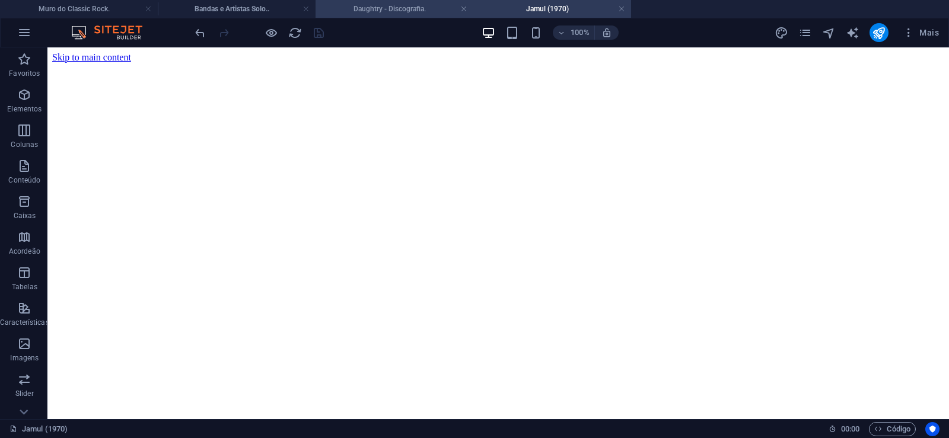
click at [352, 9] on h4 "Daughtry - Discografia." at bounding box center [394, 8] width 158 height 13
click figure
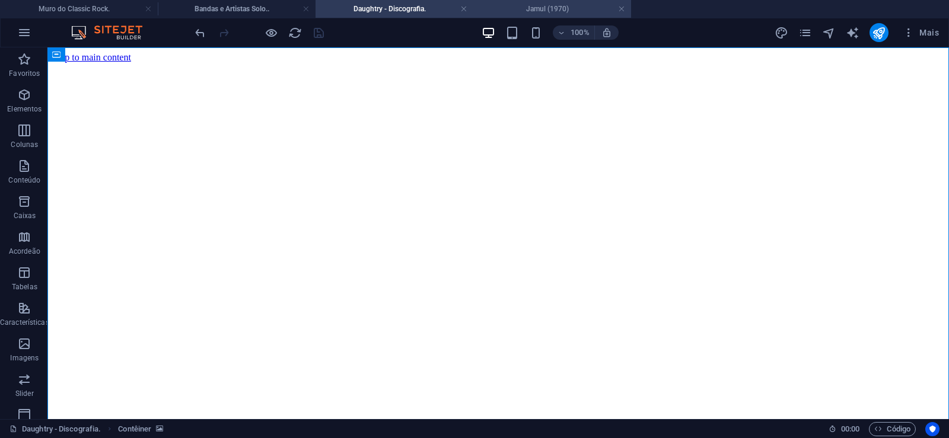
click at [543, 7] on h4 "Jamul (1970)" at bounding box center [552, 8] width 158 height 13
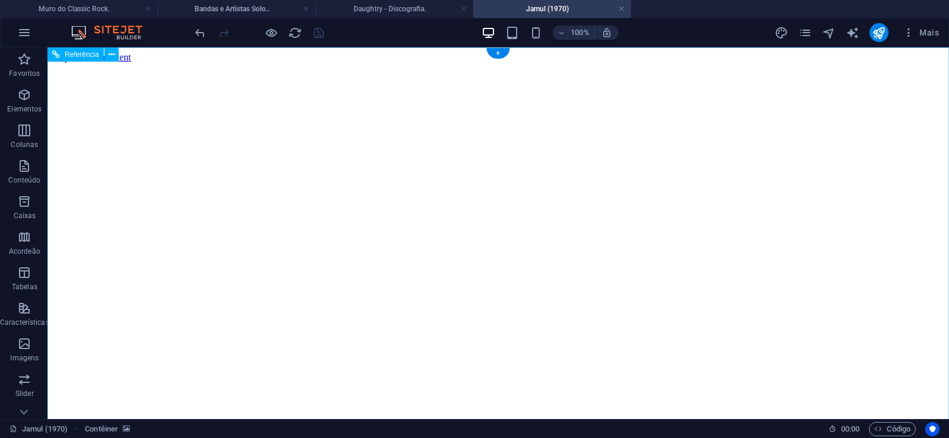
click at [92, 63] on figure at bounding box center [498, 63] width 892 height 0
drag, startPoint x: 894, startPoint y: 206, endPoint x: 907, endPoint y: 429, distance: 223.3
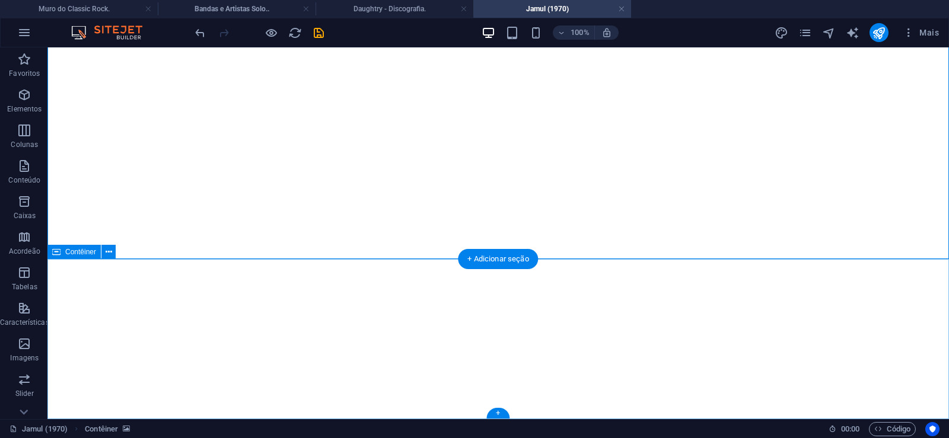
click div "Solte o conteúdo aqui ou Adicionar elementos Colar área de transferência"
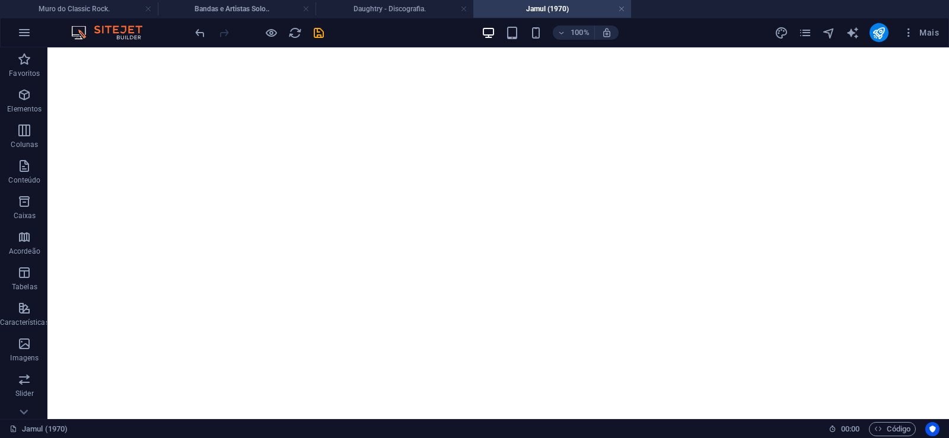
scroll to position [0, 0]
click figure
click div "Daughtry - Discografia."
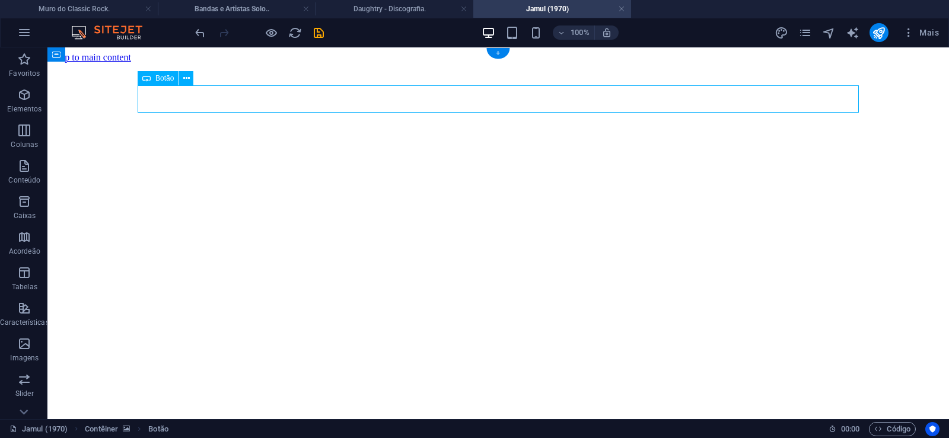
click div "Daughtry - Discografia."
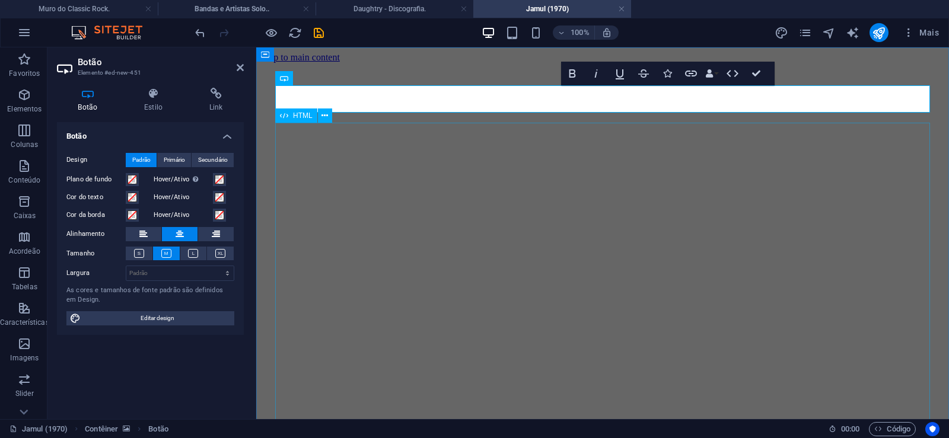
scroll to position [0, 10]
click div "Daughtry é uma banda norte-americana de rock liderada pelo ex-participante do p…"
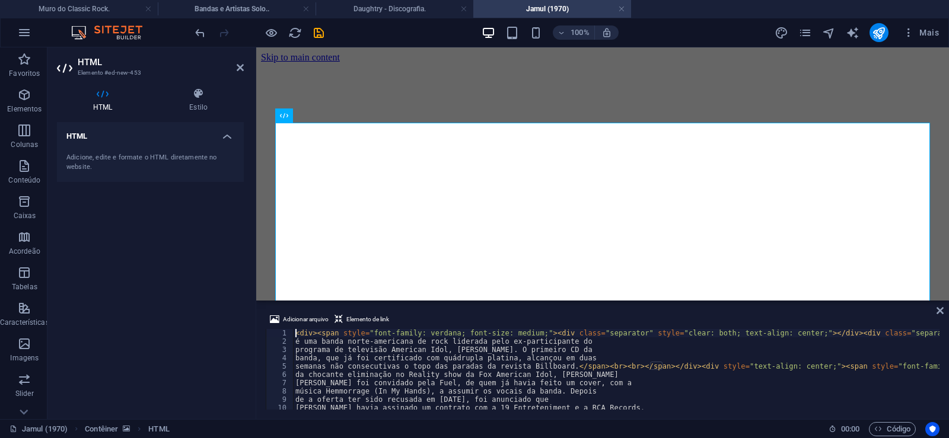
type textarea "música Hemmorrage (In My Hands), a assumir os vocais da banda. Depois"
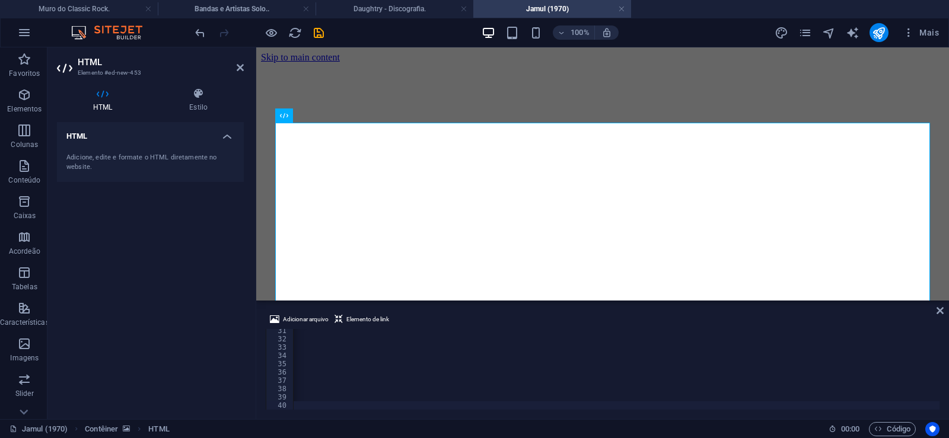
scroll to position [0, 39410]
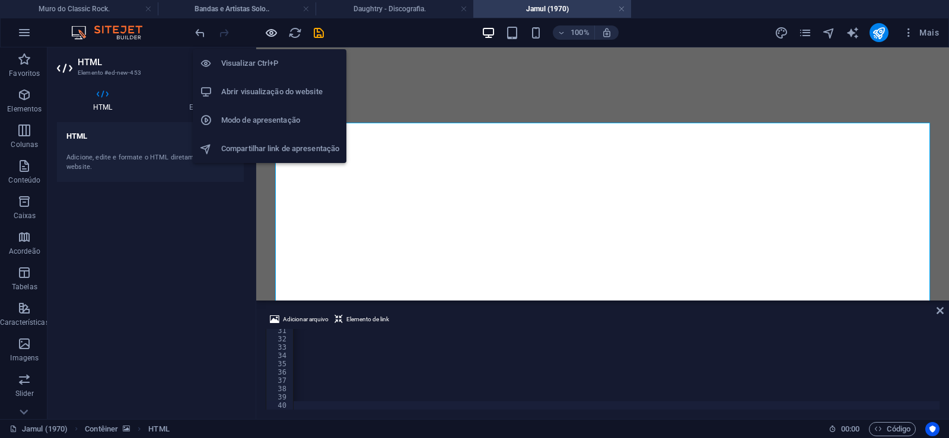
click at [268, 31] on icon "button" at bounding box center [271, 33] width 14 height 14
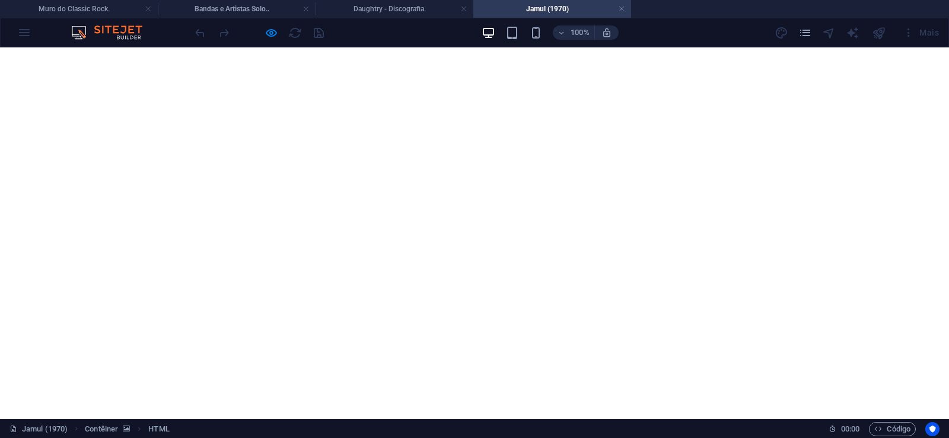
scroll to position [1108, 0]
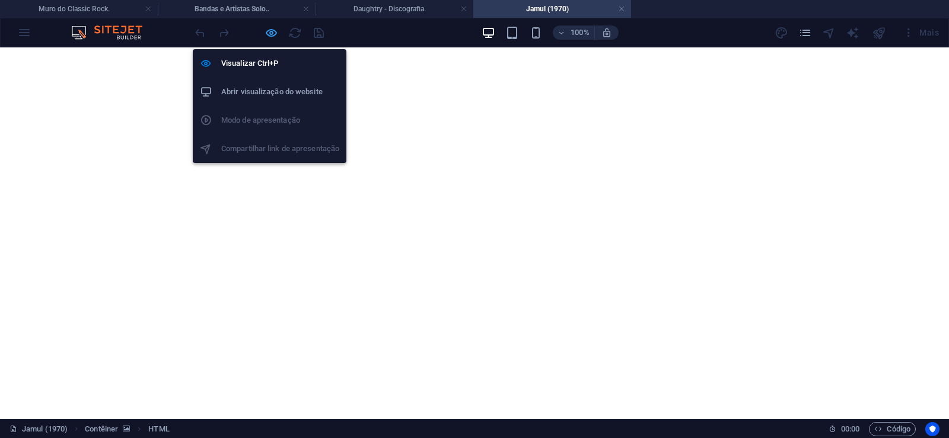
click at [269, 29] on icon "button" at bounding box center [271, 33] width 14 height 14
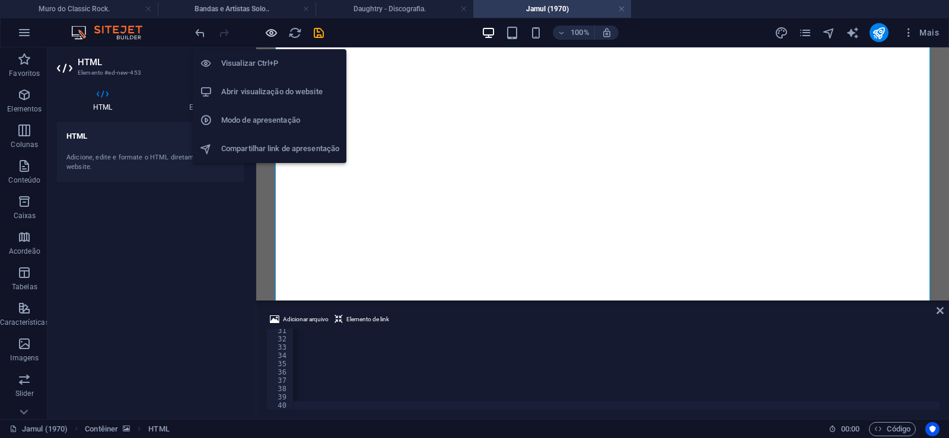
scroll to position [0, 39362]
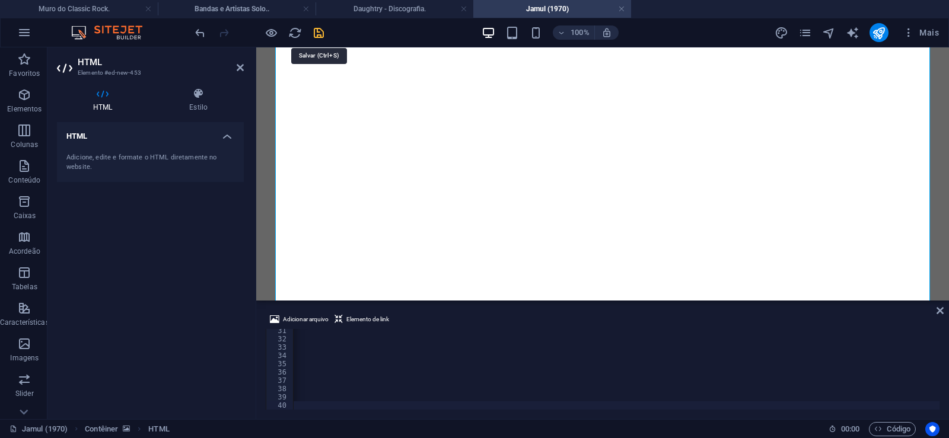
click at [315, 36] on icon "save" at bounding box center [319, 33] width 14 height 14
click at [623, 9] on link at bounding box center [621, 9] width 7 height 11
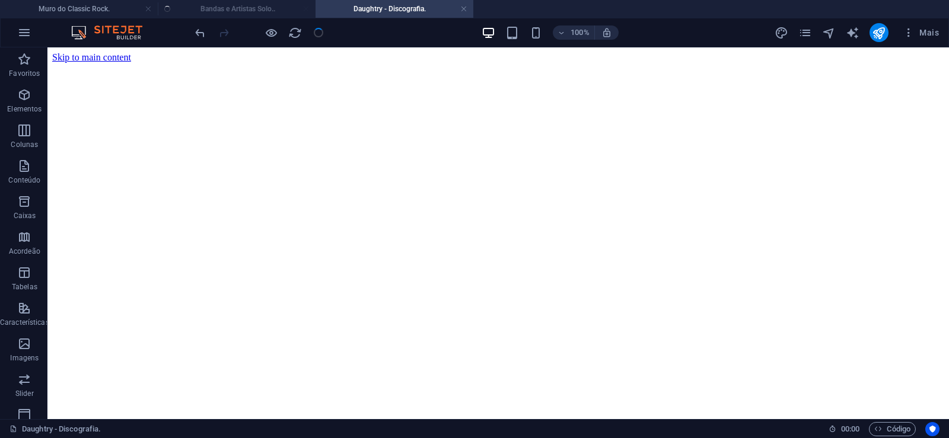
click at [229, 7] on ul "Muro do Classic Rock. Bandas e Artistas Solo.. Daughtry - Discografia." at bounding box center [474, 9] width 949 height 18
click at [240, 9] on h4 "Bandas e Artistas Solo.." at bounding box center [237, 8] width 158 height 13
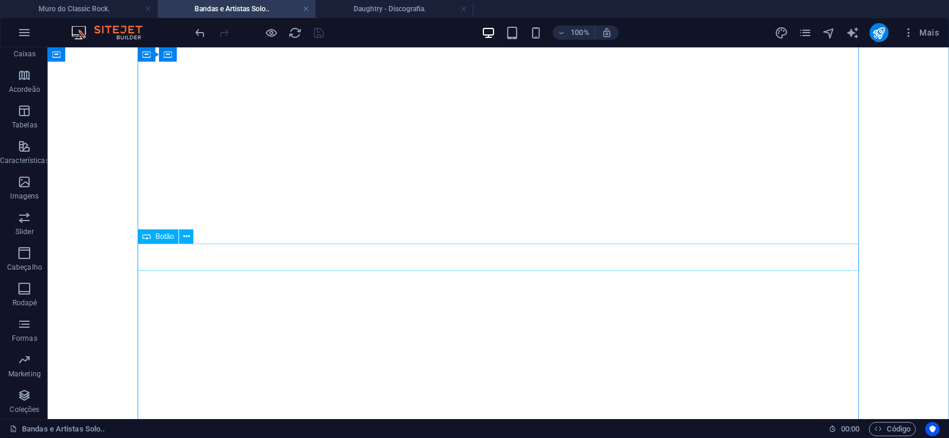
scroll to position [13350, 0]
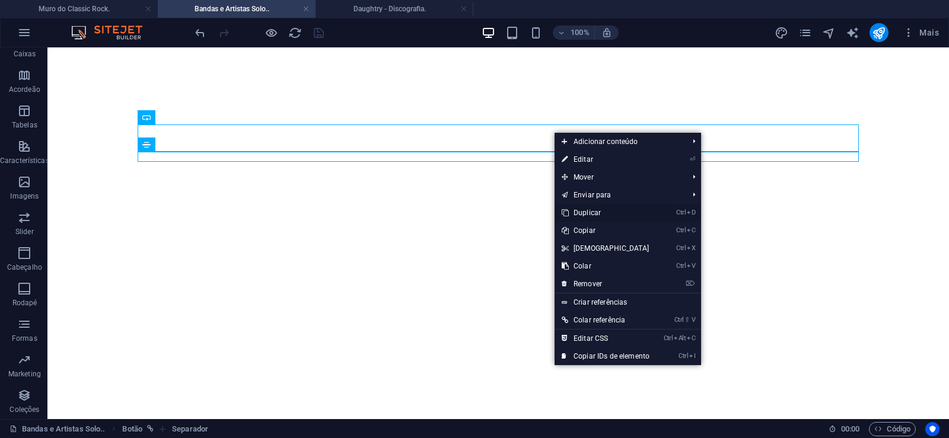
click at [597, 213] on link "Ctrl D Duplicar" at bounding box center [605, 213] width 102 height 18
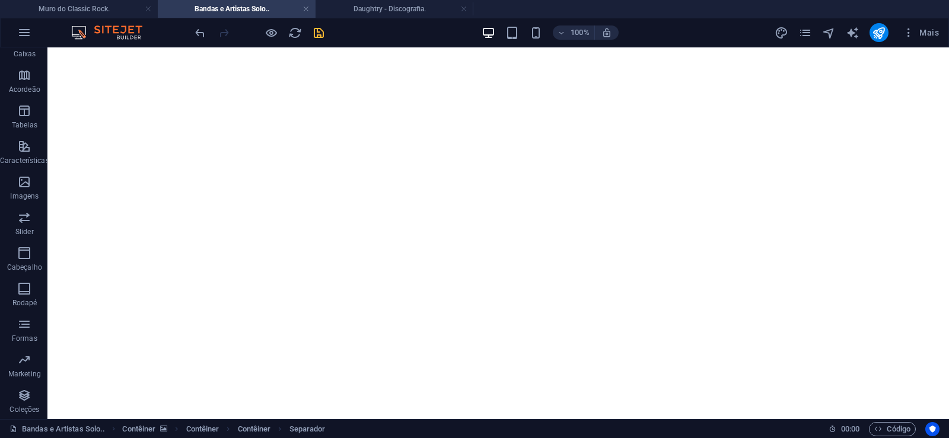
drag, startPoint x: 563, startPoint y: 183, endPoint x: 561, endPoint y: 164, distance: 19.7
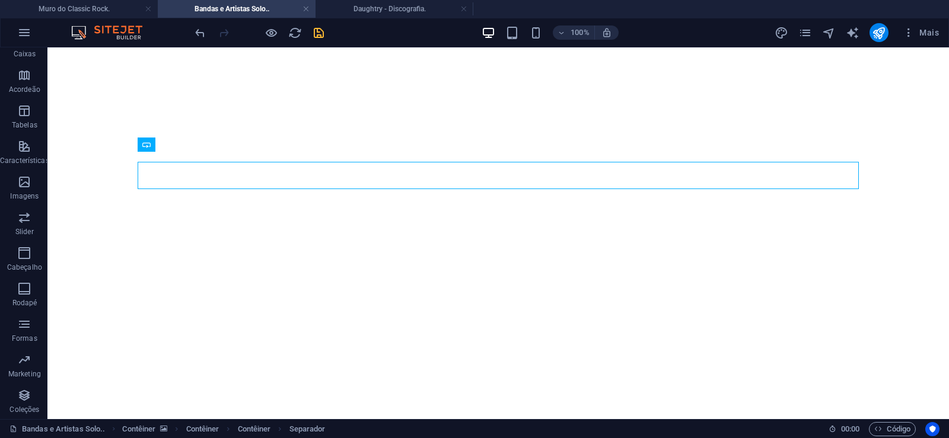
select select "px"
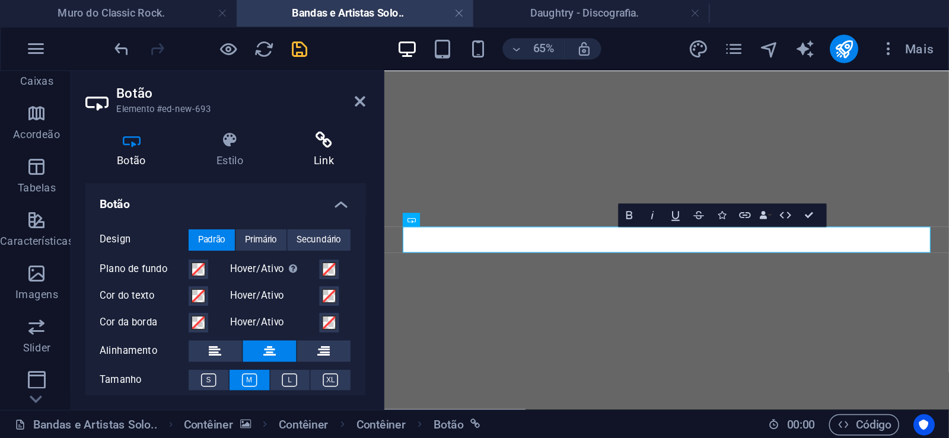
scroll to position [13195, 0]
click at [224, 99] on icon at bounding box center [216, 94] width 56 height 12
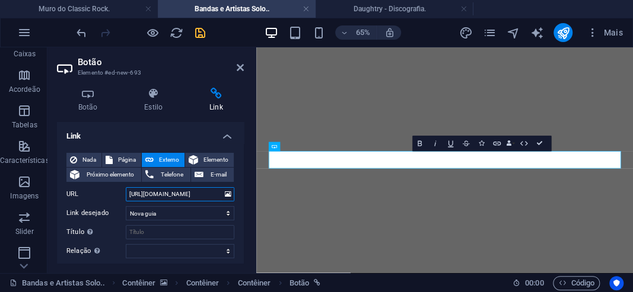
drag, startPoint x: 174, startPoint y: 198, endPoint x: 195, endPoint y: 196, distance: 21.4
click at [195, 196] on input "[URL][DOMAIN_NAME]" at bounding box center [180, 194] width 109 height 14
click at [192, 196] on input "[URL][DOMAIN_NAME]" at bounding box center [180, 194] width 109 height 14
drag, startPoint x: 175, startPoint y: 196, endPoint x: 220, endPoint y: 194, distance: 45.1
click at [220, 194] on input "[URL][DOMAIN_NAME]" at bounding box center [180, 194] width 109 height 14
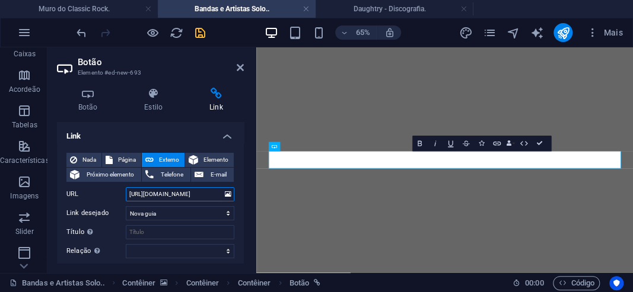
paste input "ul"
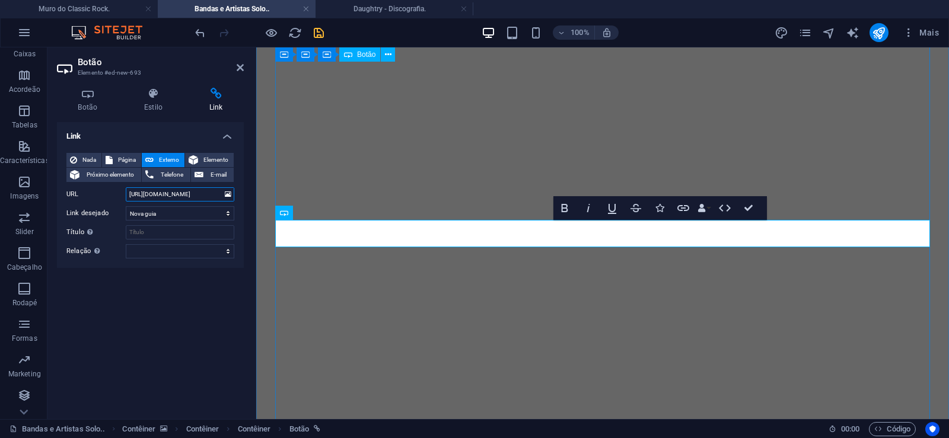
scroll to position [13319, 0]
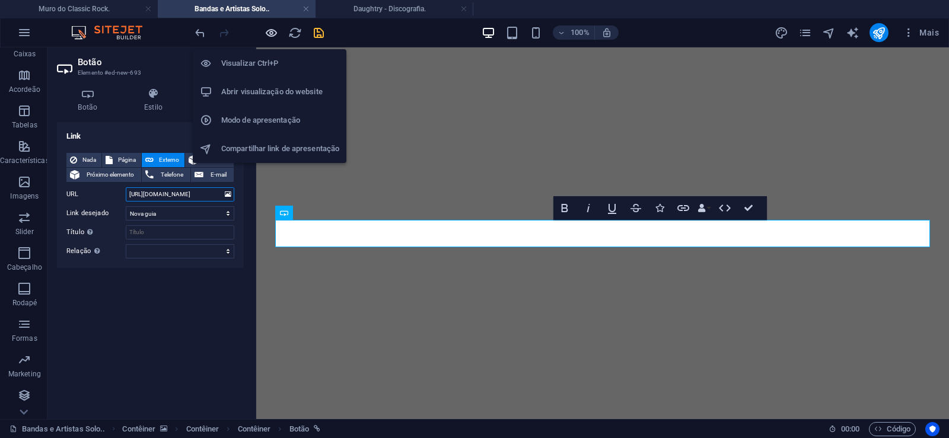
type input "[URL][DOMAIN_NAME]"
click at [269, 34] on icon "button" at bounding box center [271, 33] width 14 height 14
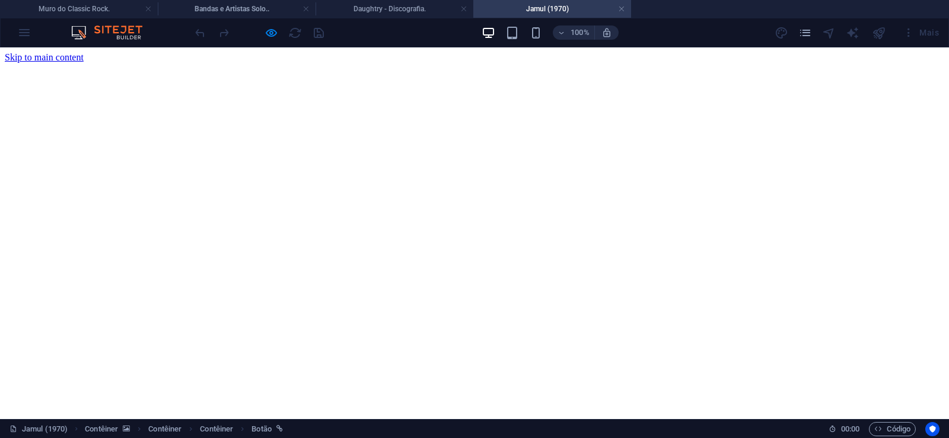
scroll to position [0, 0]
drag, startPoint x: 625, startPoint y: 8, endPoint x: 499, endPoint y: 100, distance: 156.2
click at [625, 8] on h4 "Jamul (1970)" at bounding box center [552, 8] width 158 height 13
drag, startPoint x: 620, startPoint y: 9, endPoint x: 516, endPoint y: 12, distance: 104.4
click at [620, 9] on link at bounding box center [621, 9] width 7 height 11
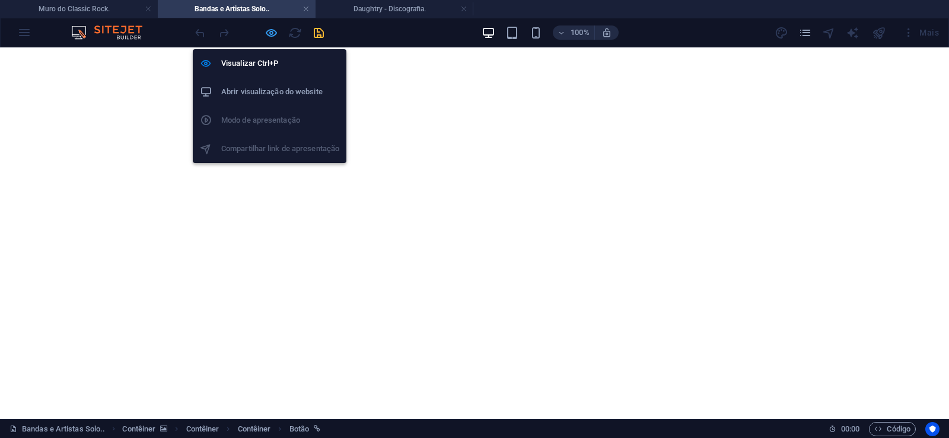
click at [272, 30] on icon "button" at bounding box center [271, 33] width 14 height 14
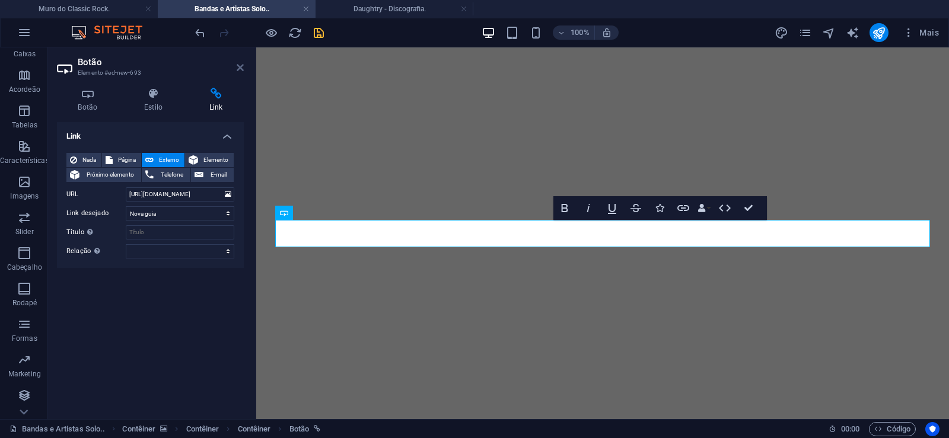
click at [241, 66] on icon at bounding box center [240, 67] width 7 height 9
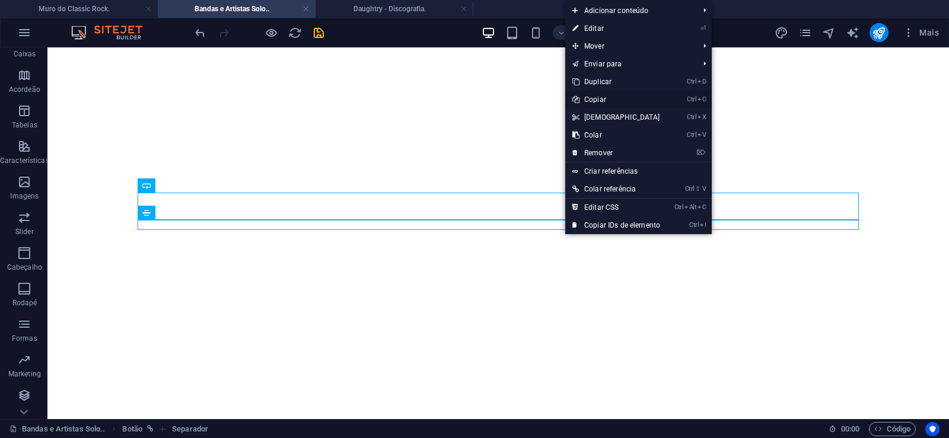
click at [597, 98] on link "Ctrl C Copiar" at bounding box center [616, 100] width 102 height 18
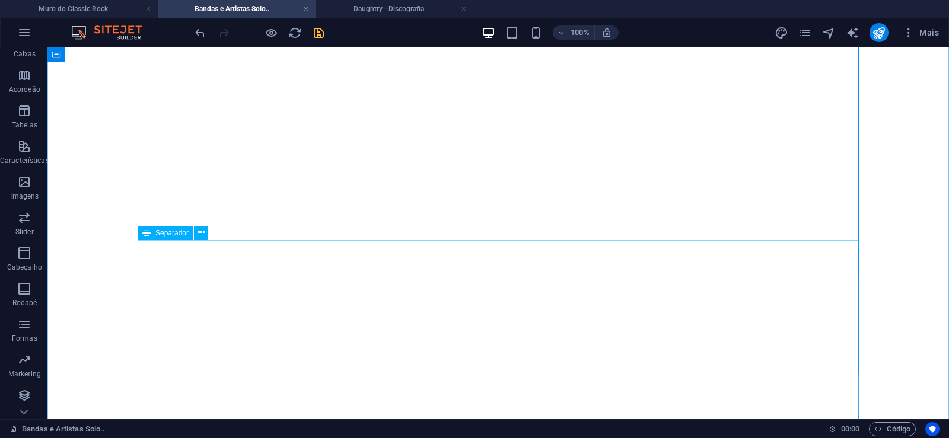
scroll to position [242, 0]
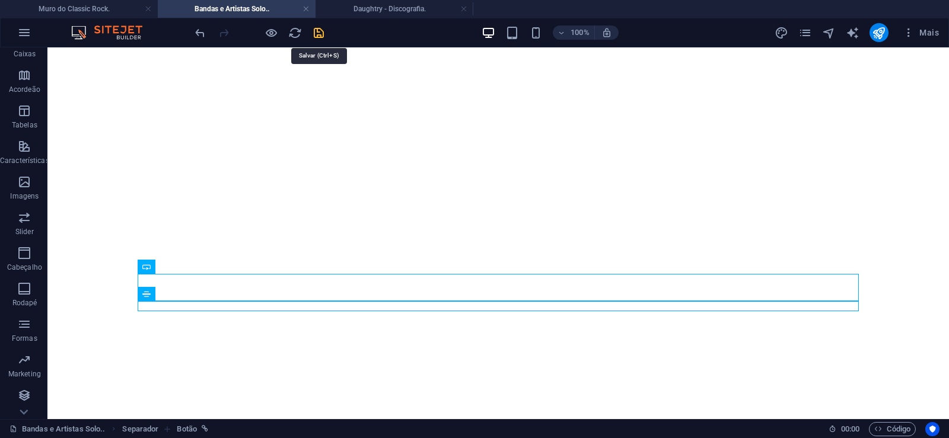
click at [318, 30] on icon "save" at bounding box center [319, 33] width 14 height 14
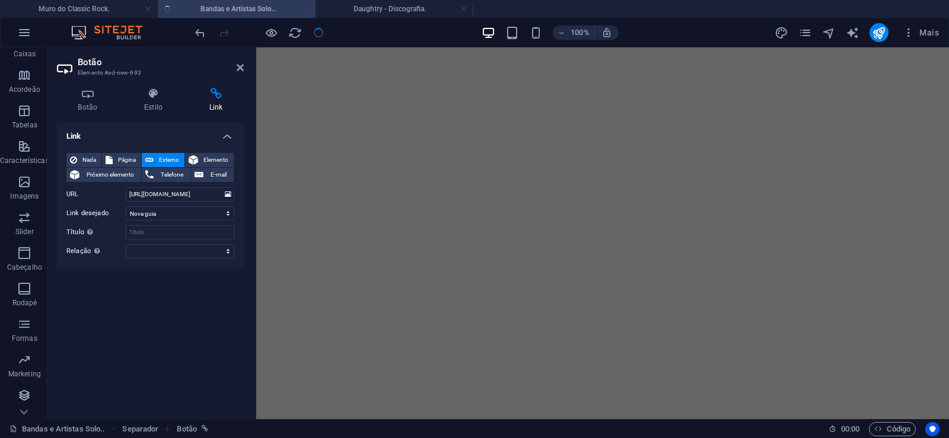
scroll to position [13357, 0]
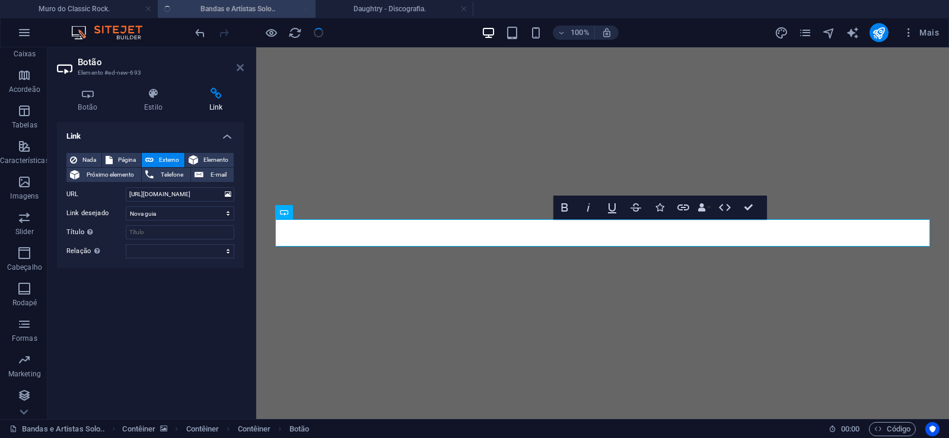
click at [240, 71] on icon at bounding box center [240, 67] width 7 height 9
click at [241, 71] on icon at bounding box center [240, 67] width 7 height 9
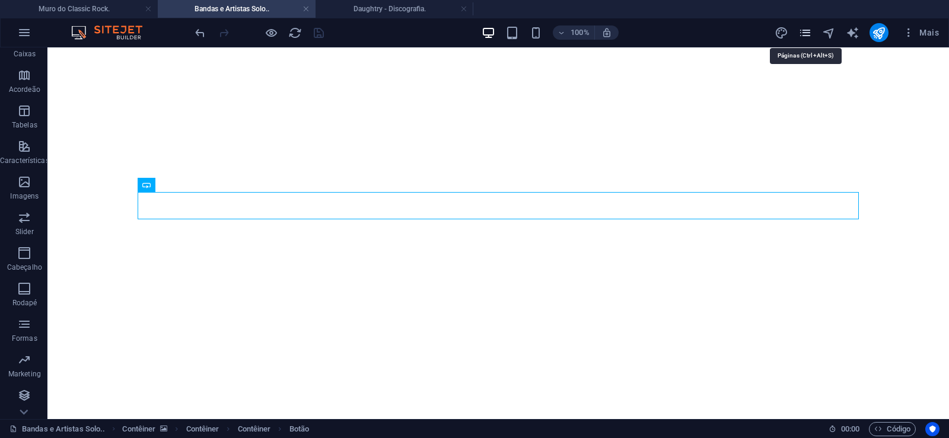
click at [805, 33] on icon "pages" at bounding box center [805, 33] width 14 height 14
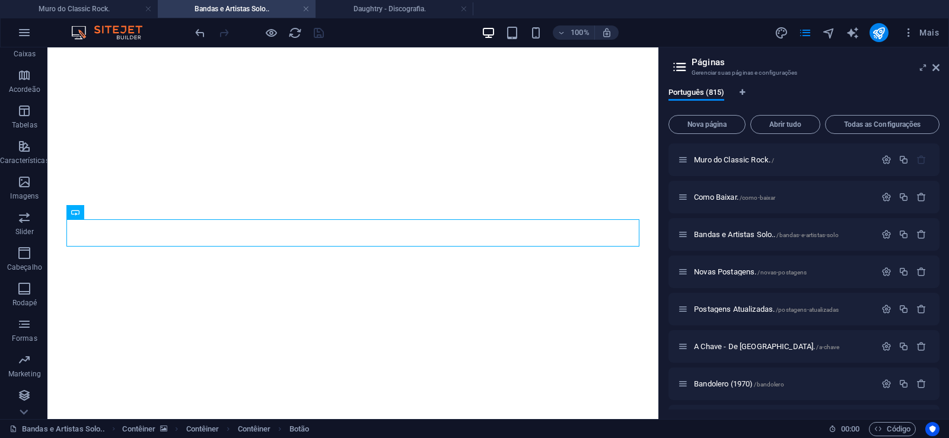
drag, startPoint x: 698, startPoint y: 123, endPoint x: 438, endPoint y: 433, distance: 404.0
click at [697, 123] on span "Nova página" at bounding box center [707, 124] width 66 height 7
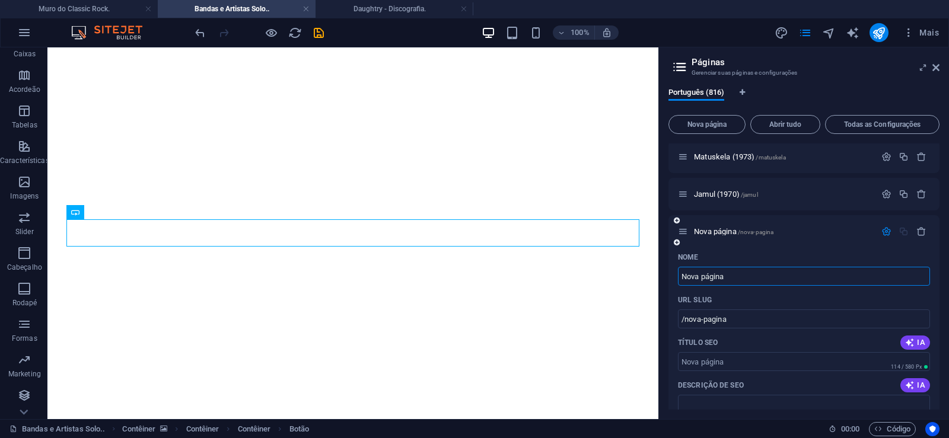
paste input "McChurch Soundroom - Delusion (1971)"
type input "McChurch Soundroom - Delusion (1971)"
type input "/mcchurch-soundroom-delusion-1971"
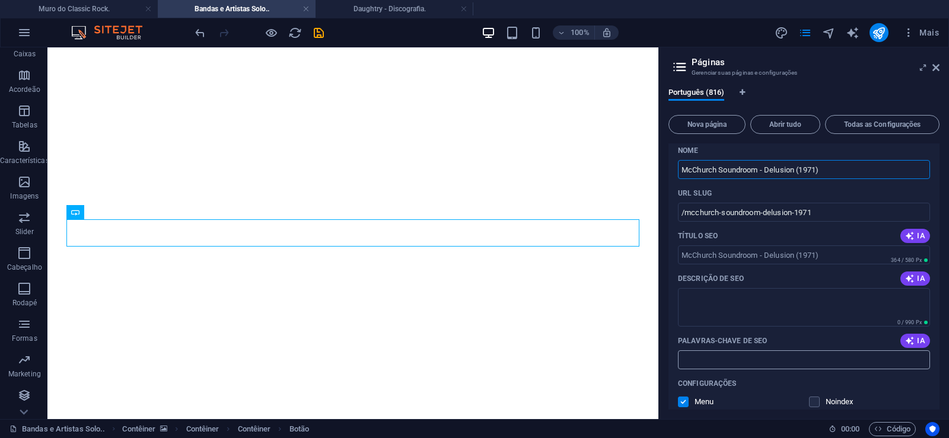
click at [726, 356] on input "Palavras-chave de SEO" at bounding box center [804, 359] width 252 height 19
paste input "McChurch Soundroom - Delusion (1971) Download."
type input "McChurch Soundroom - Delusion (1971) Download."
click at [731, 302] on textarea "Descrição de SEO" at bounding box center [804, 307] width 252 height 39
paste textarea "McChurch Soundroom foi uma obscura banda de rock suíça (apontada erroneamente p…"
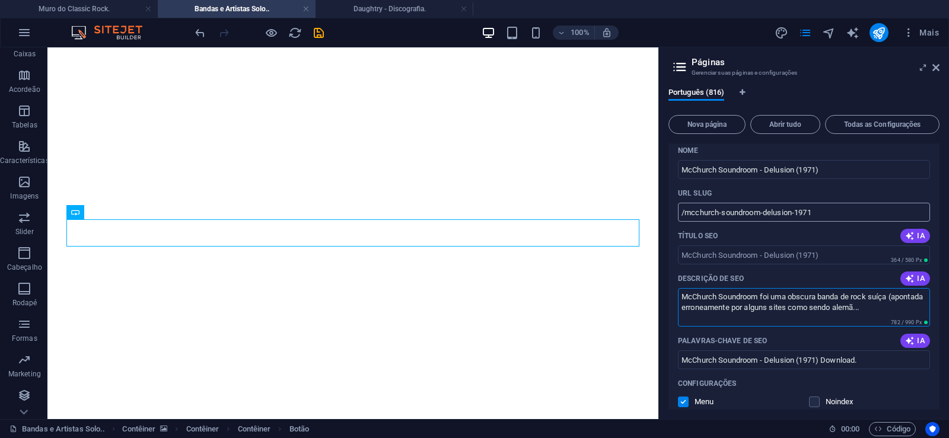
click at [761, 211] on input "/mcchurch-soundroom-delusion-1971" at bounding box center [804, 212] width 252 height 19
type textarea "McChurch Soundroom foi uma obscura banda de rock suíça (apontada erroneamente p…"
drag, startPoint x: 761, startPoint y: 212, endPoint x: 684, endPoint y: 218, distance: 77.4
click at [684, 218] on input "/mcchurch-soundroom-delusion-1971" at bounding box center [804, 212] width 252 height 19
click at [771, 217] on input "/mcchurch-soundroom-delusion-1971" at bounding box center [804, 212] width 252 height 19
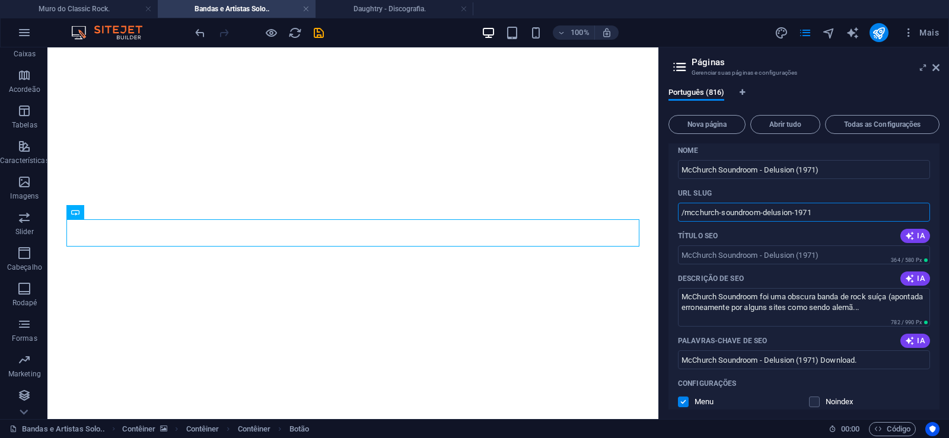
drag, startPoint x: 761, startPoint y: 209, endPoint x: 827, endPoint y: 212, distance: 65.9
click at [827, 212] on input "/mcchurch-soundroom-delusion-1971" at bounding box center [804, 212] width 252 height 19
type input "/mcchurch-soundroom"
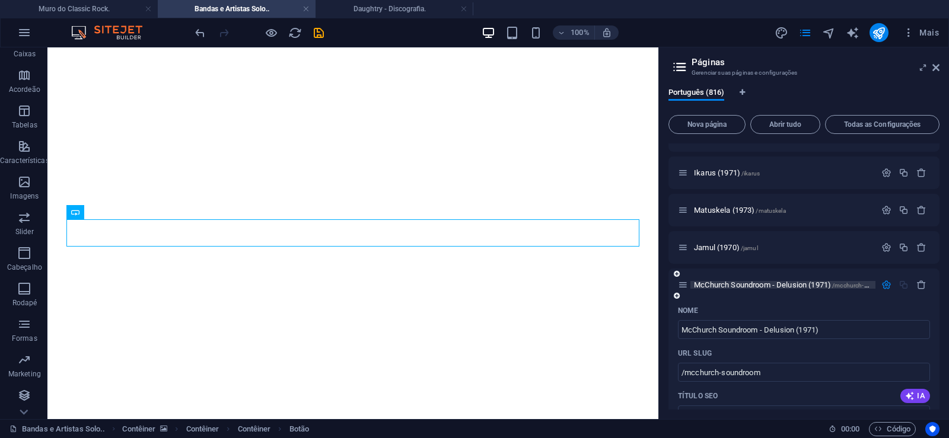
click at [725, 286] on span "McChurch Soundroom - Delusion (1971) /mcchurch-soundroom" at bounding box center [795, 284] width 202 height 9
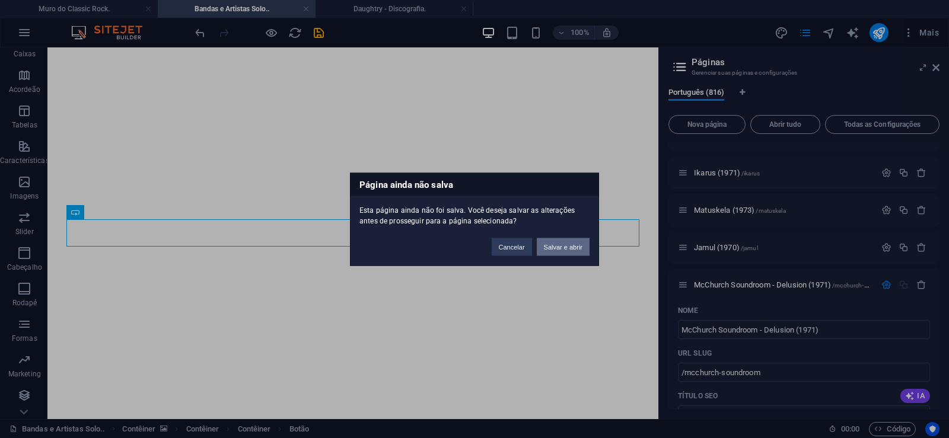
drag, startPoint x: 560, startPoint y: 245, endPoint x: 421, endPoint y: 262, distance: 139.7
click at [560, 245] on button "Salvar e abrir" at bounding box center [563, 247] width 53 height 18
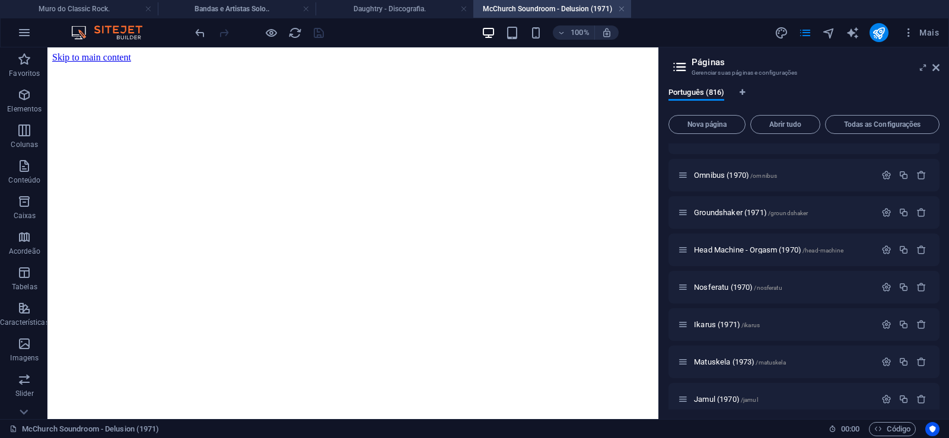
scroll to position [0, 0]
click at [936, 69] on icon at bounding box center [935, 67] width 7 height 9
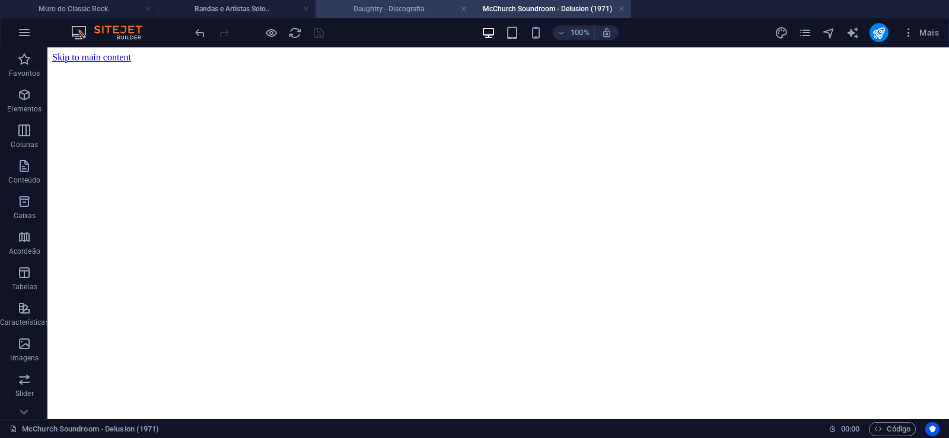
click at [373, 12] on h4 "Daughtry - Discografia." at bounding box center [394, 8] width 158 height 13
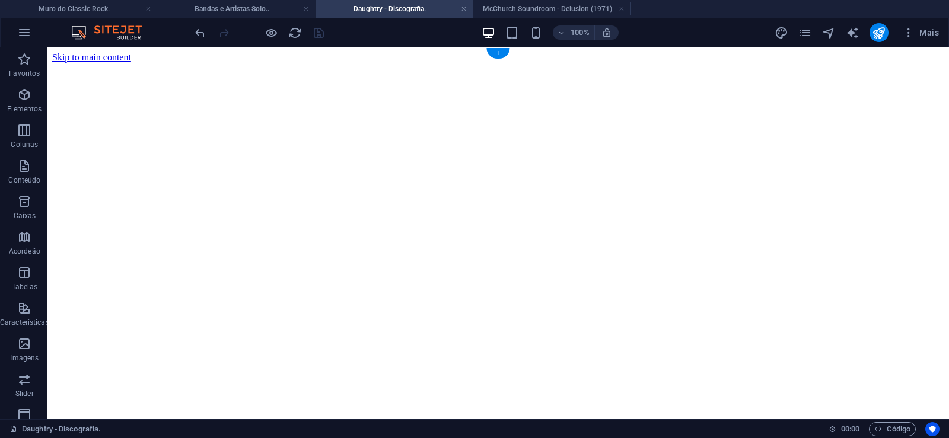
click figure
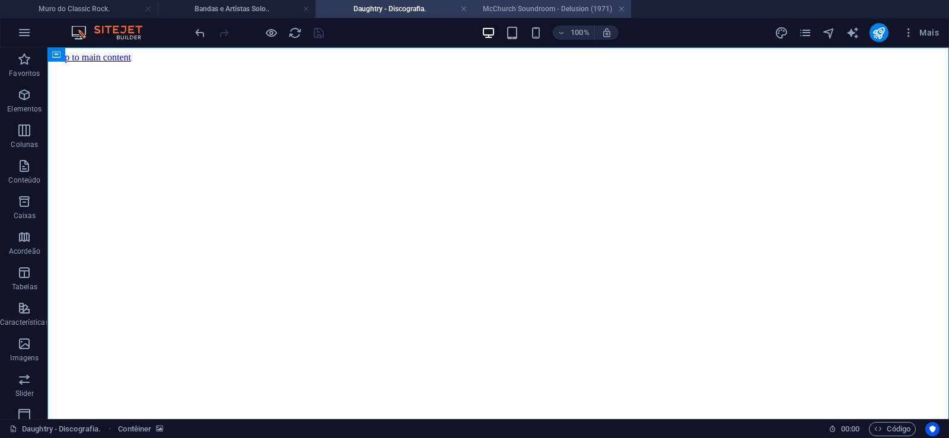
click at [543, 7] on h4 "McChurch Soundroom - Delusion (1971)" at bounding box center [552, 8] width 158 height 13
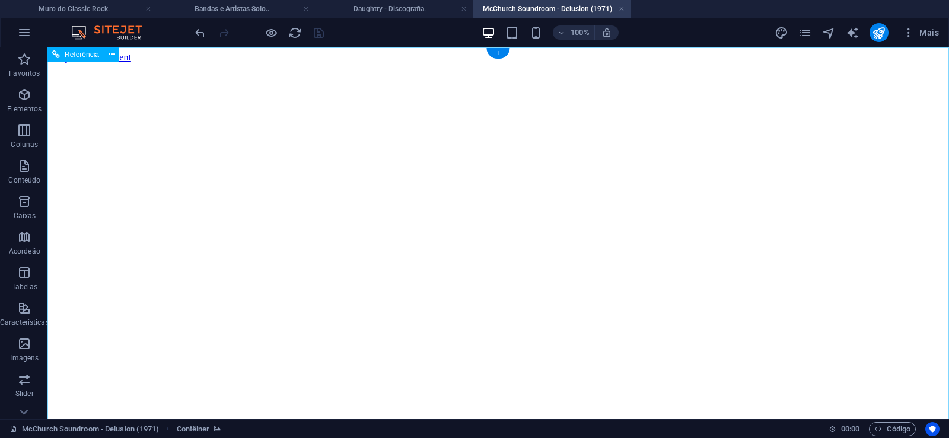
click at [72, 63] on figure at bounding box center [498, 63] width 892 height 0
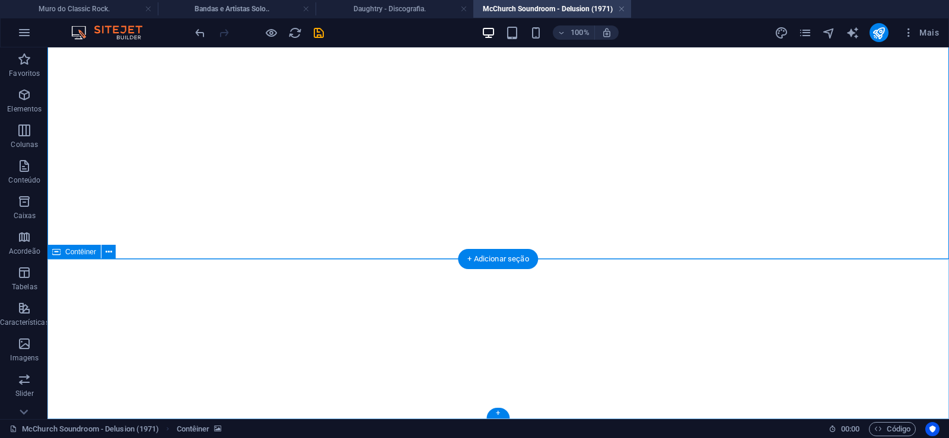
click div "Solte o conteúdo aqui ou Adicionar elementos Colar área de transferência"
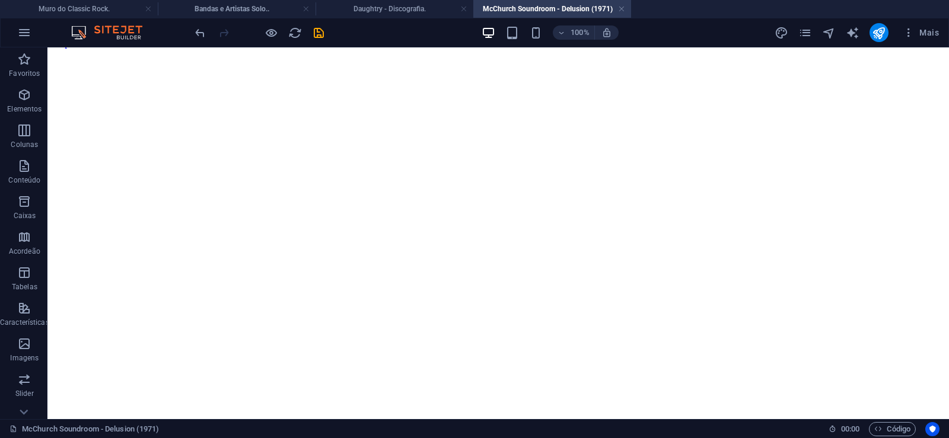
scroll to position [0, 0]
click figure
click div "Daughtry - Discografia."
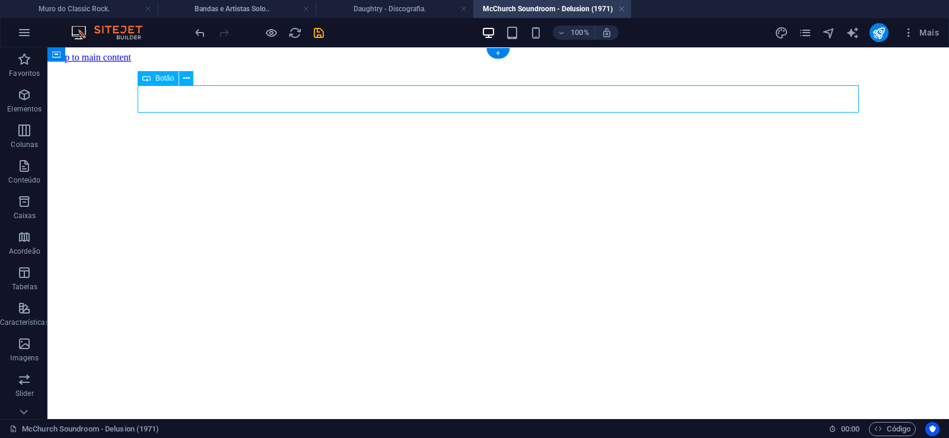
click div "Daughtry - Discografia."
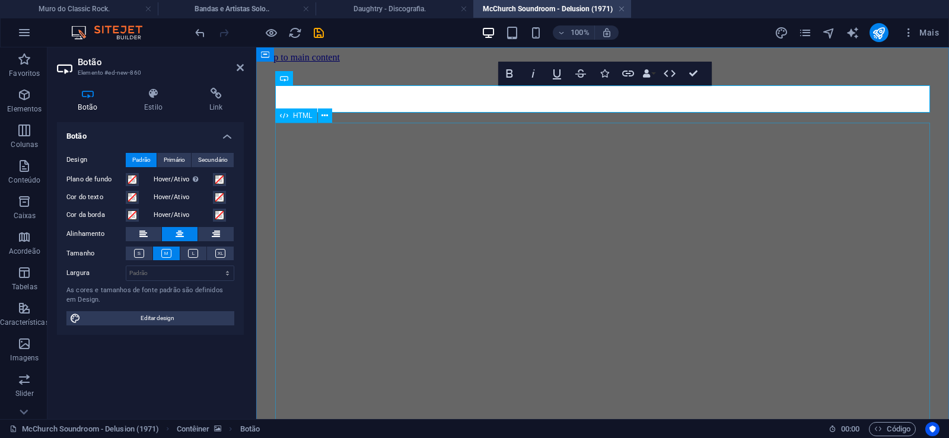
scroll to position [27, 7]
click div "Daughtry é uma banda norte-americana de rock liderada pelo ex-participante do p…"
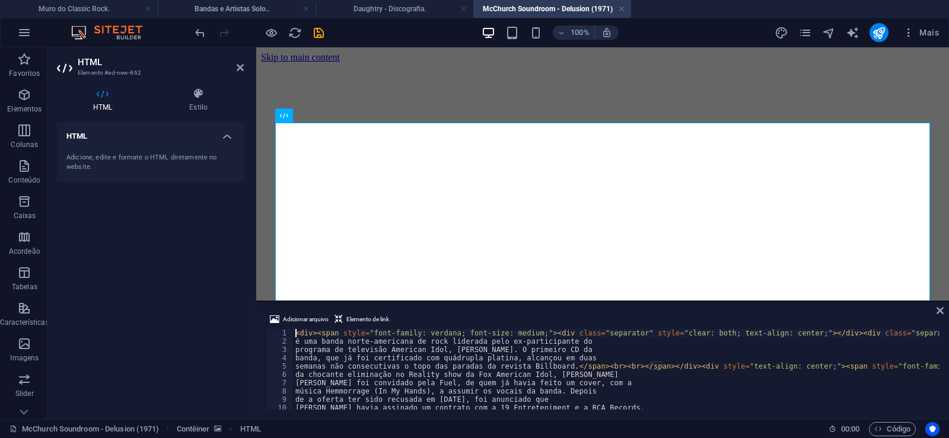
type textarea "música Hemmorrage (In My Hands), a assumir os vocais da banda. Depois"
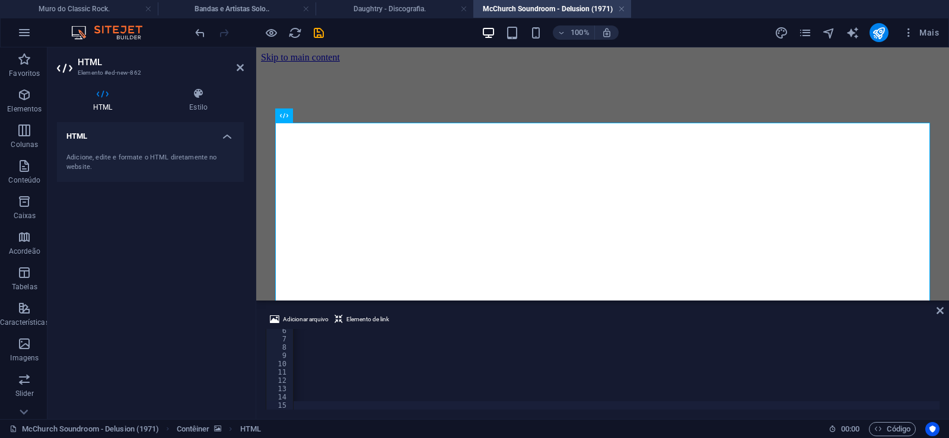
scroll to position [0, 39410]
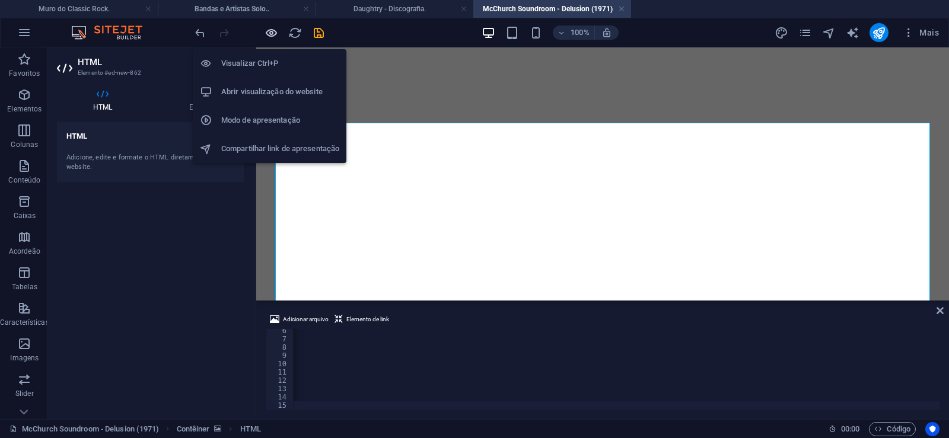
click at [273, 35] on icon "button" at bounding box center [271, 33] width 14 height 14
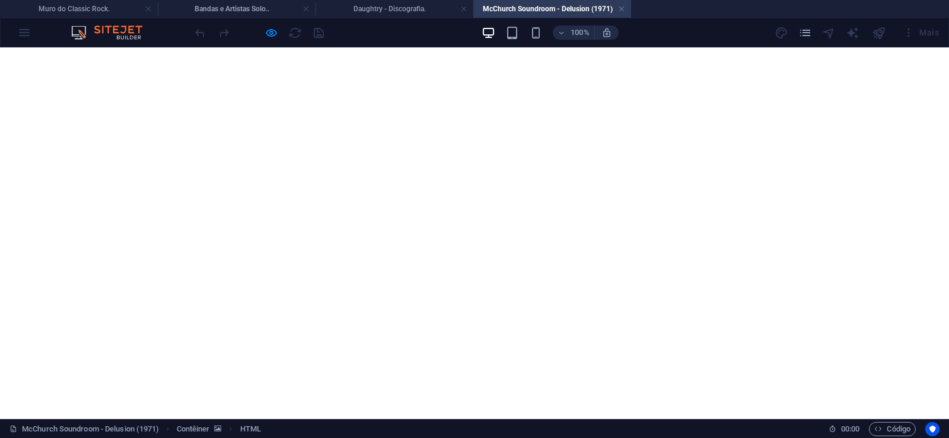
scroll to position [363, 0]
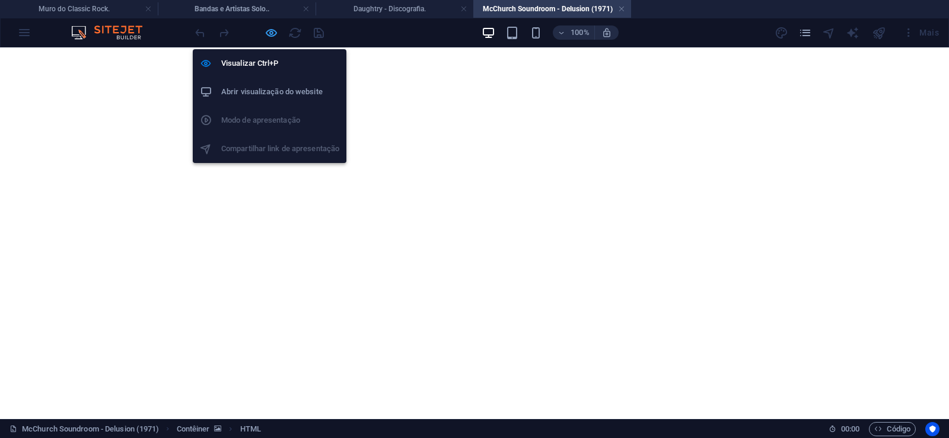
drag, startPoint x: 269, startPoint y: 34, endPoint x: 225, endPoint y: 7, distance: 51.5
click at [269, 34] on icon "button" at bounding box center [271, 33] width 14 height 14
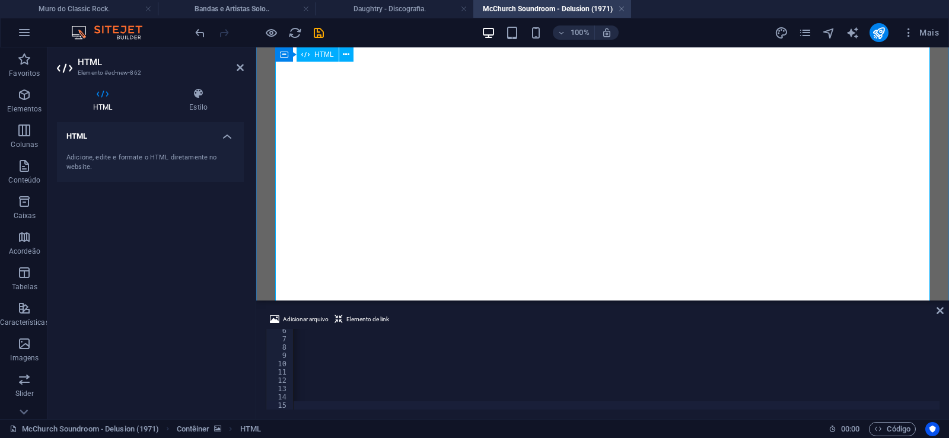
scroll to position [44, 0]
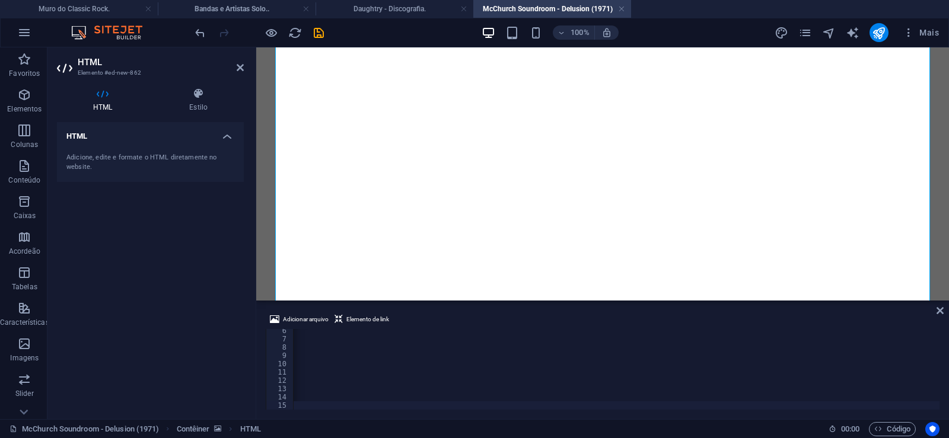
scroll to position [0, 39410]
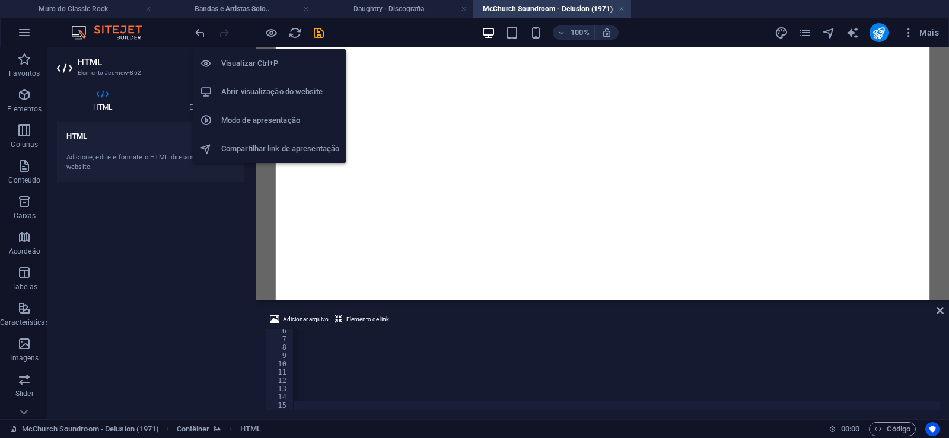
drag, startPoint x: 277, startPoint y: 32, endPoint x: 267, endPoint y: 123, distance: 91.2
click at [277, 31] on icon "button" at bounding box center [271, 33] width 14 height 14
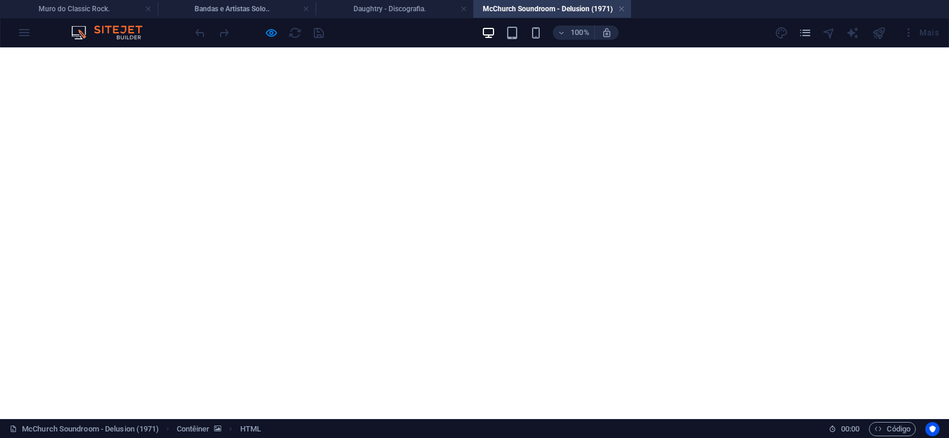
scroll to position [811, 0]
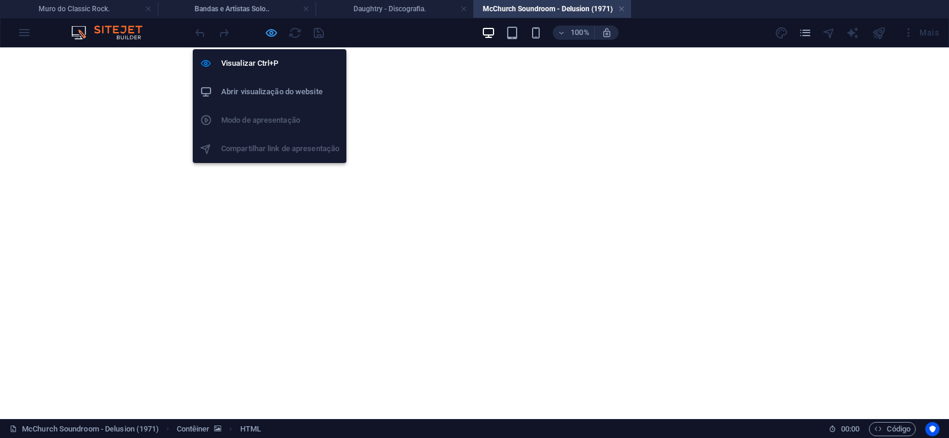
click at [272, 31] on icon "button" at bounding box center [271, 33] width 14 height 14
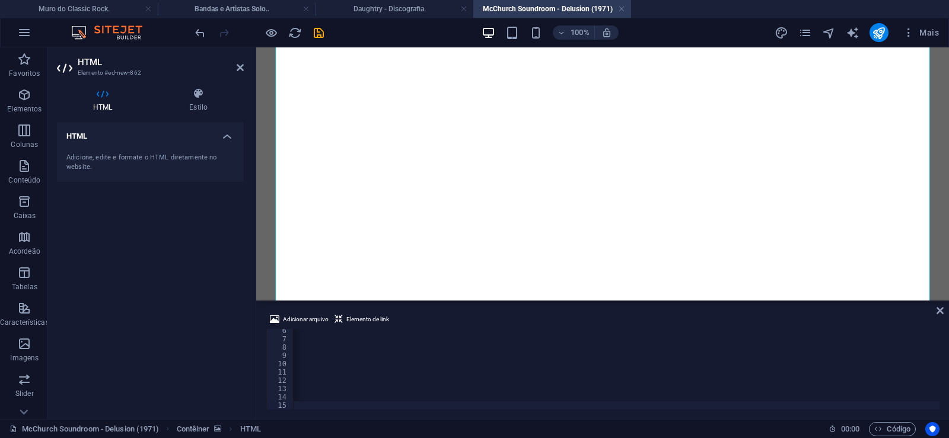
scroll to position [0, 39363]
drag, startPoint x: 321, startPoint y: 33, endPoint x: 521, endPoint y: 29, distance: 200.4
click at [321, 33] on icon "save" at bounding box center [319, 33] width 14 height 14
click at [620, 10] on link at bounding box center [621, 9] width 7 height 11
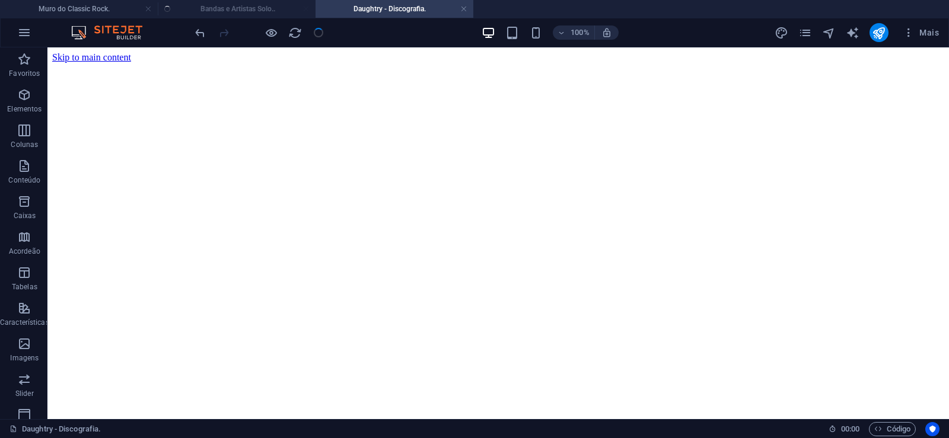
click at [212, 7] on ul "Muro do Classic Rock. Bandas e Artistas Solo.. Daughtry - Discografia." at bounding box center [474, 9] width 949 height 18
